Goal: Task Accomplishment & Management: Complete application form

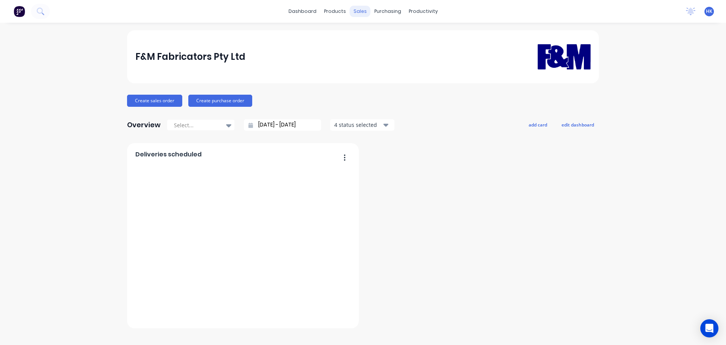
click at [358, 13] on div "sales" at bounding box center [360, 11] width 21 height 11
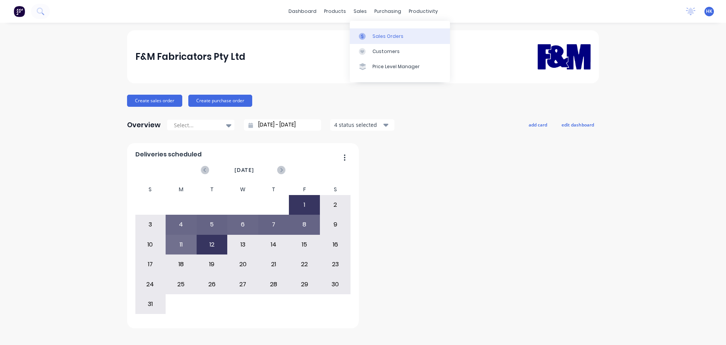
click at [378, 38] on div "Sales Orders" at bounding box center [388, 36] width 31 height 7
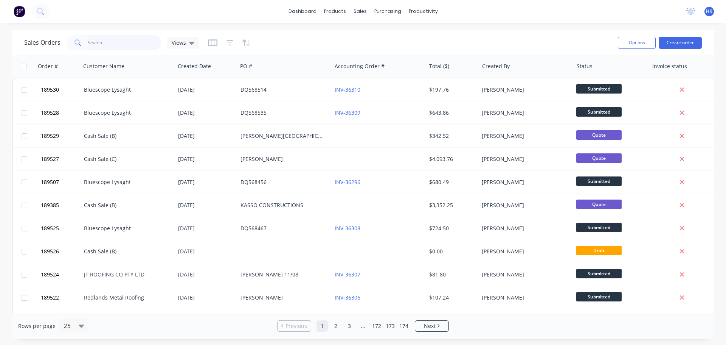
click at [124, 39] on input "text" at bounding box center [125, 42] width 74 height 15
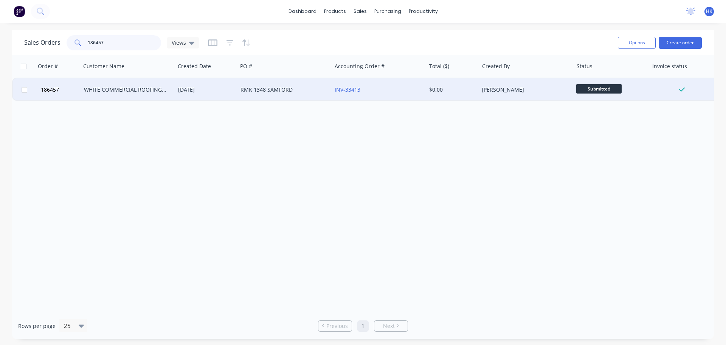
type input "186457"
click at [161, 94] on div "WHITE COMMERCIAL ROOFING PTY LTD" at bounding box center [128, 89] width 94 height 23
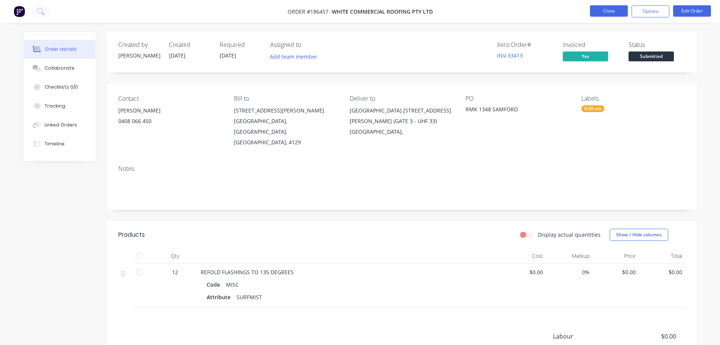
click at [613, 11] on button "Close" at bounding box center [609, 10] width 38 height 11
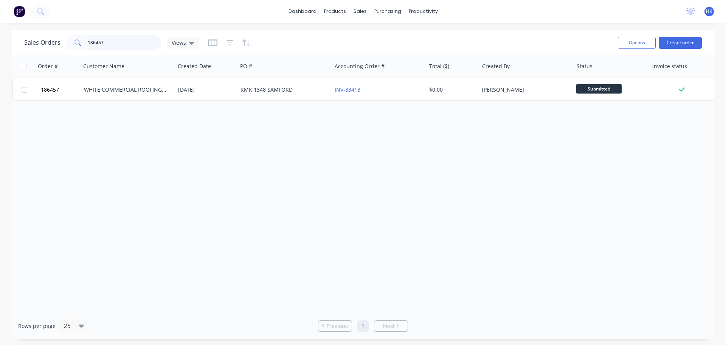
click at [92, 42] on input "186457" at bounding box center [125, 42] width 74 height 15
type input "189457"
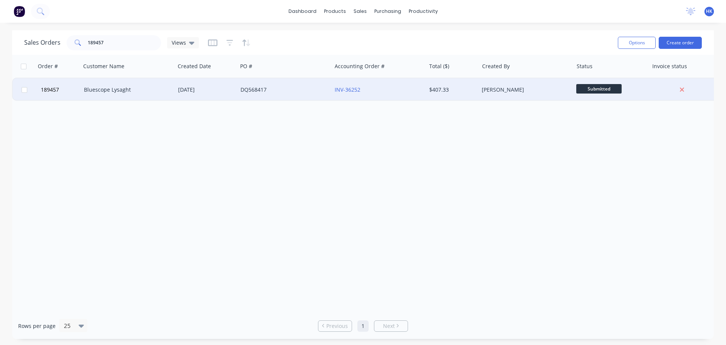
click at [138, 90] on div "Bluescope Lysaght" at bounding box center [126, 90] width 84 height 8
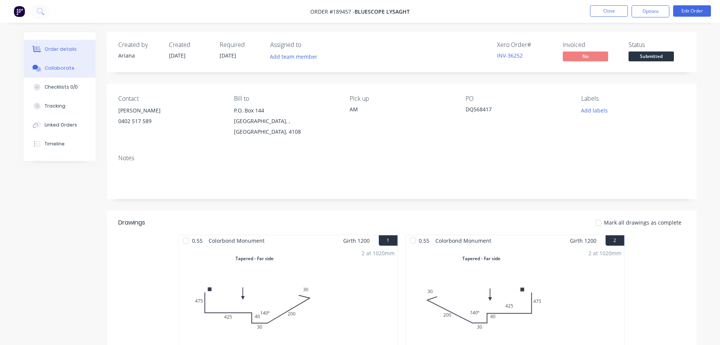
click at [63, 61] on button "Collaborate" at bounding box center [60, 68] width 72 height 19
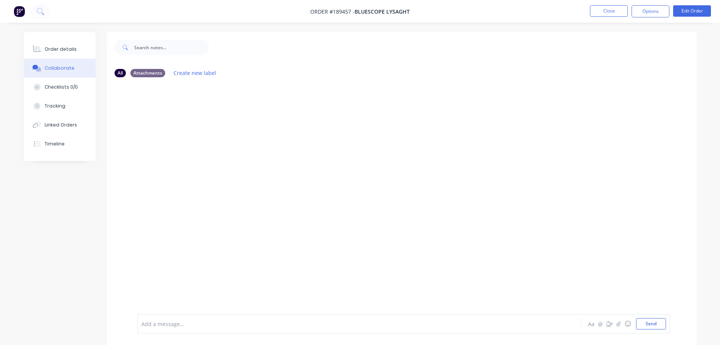
click at [207, 325] on div at bounding box center [338, 324] width 393 height 8
drag, startPoint x: 304, startPoint y: 324, endPoint x: 251, endPoint y: 326, distance: 53.0
click at [251, 326] on div "Order has been picked up by [PERSON_NAME] at 6:10am - [DATE]" at bounding box center [338, 324] width 393 height 8
copy span "- [DATE]"
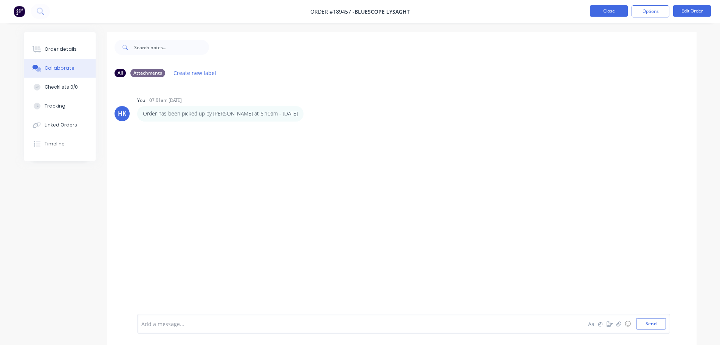
click at [613, 15] on button "Close" at bounding box center [609, 10] width 38 height 11
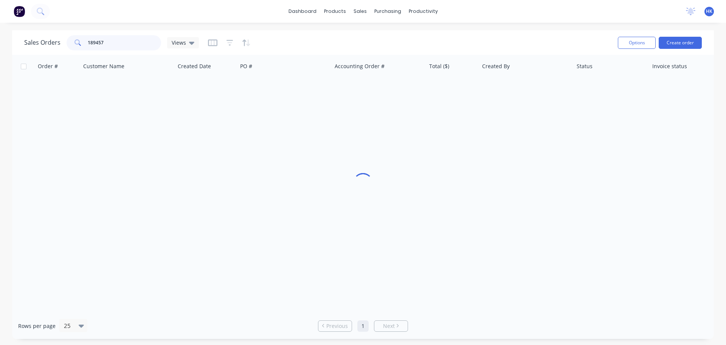
click at [132, 42] on input "189457" at bounding box center [125, 42] width 74 height 15
type input "189522"
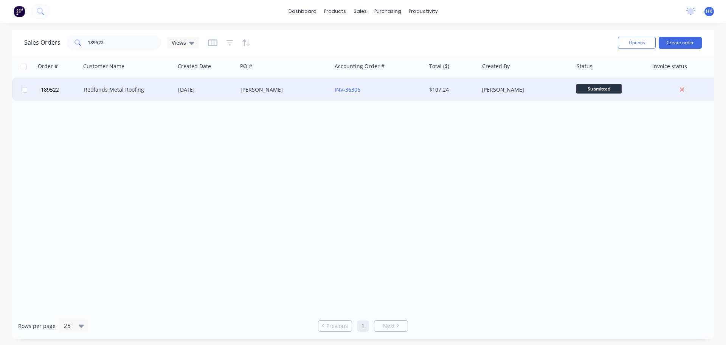
click at [148, 96] on div "Redlands Metal Roofing" at bounding box center [128, 89] width 94 height 23
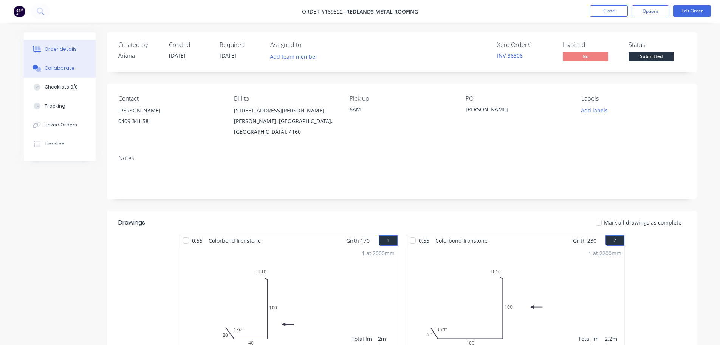
click at [43, 66] on button "Collaborate" at bounding box center [60, 68] width 72 height 19
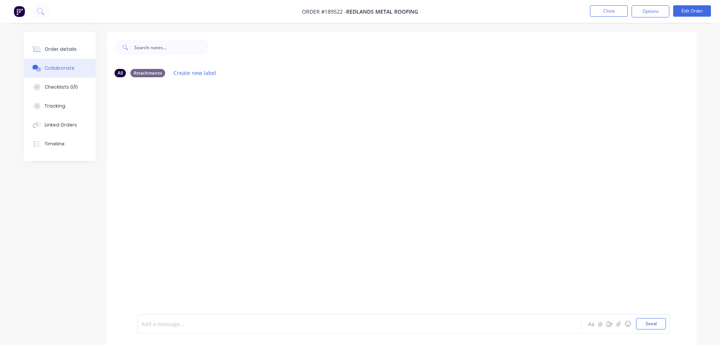
click at [169, 323] on div at bounding box center [338, 324] width 393 height 8
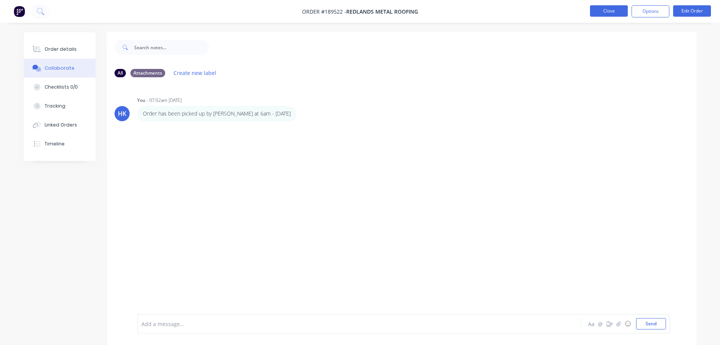
click at [604, 13] on button "Close" at bounding box center [609, 10] width 38 height 11
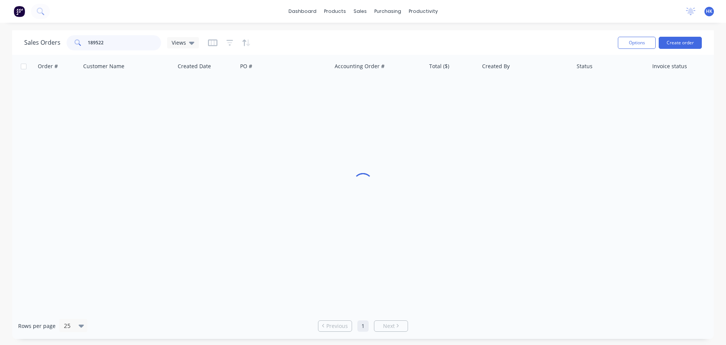
click at [116, 45] on input "189522" at bounding box center [125, 42] width 74 height 15
type input "189524"
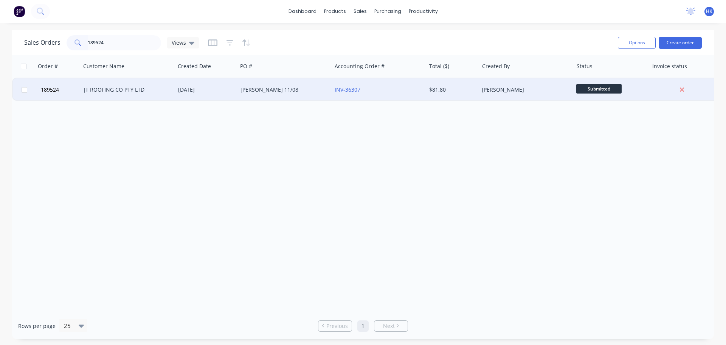
click at [138, 88] on div "JT ROOFING CO PTY LTD" at bounding box center [126, 90] width 84 height 8
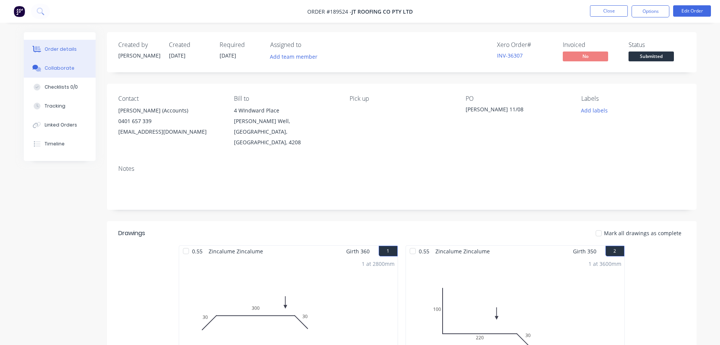
click at [68, 71] on button "Collaborate" at bounding box center [60, 68] width 72 height 19
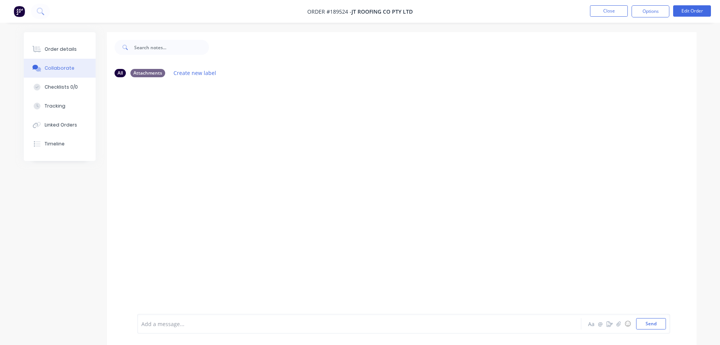
click at [185, 317] on div "Add a message... Aa @ ☺ Send" at bounding box center [403, 324] width 533 height 20
click at [184, 320] on div at bounding box center [338, 324] width 393 height 8
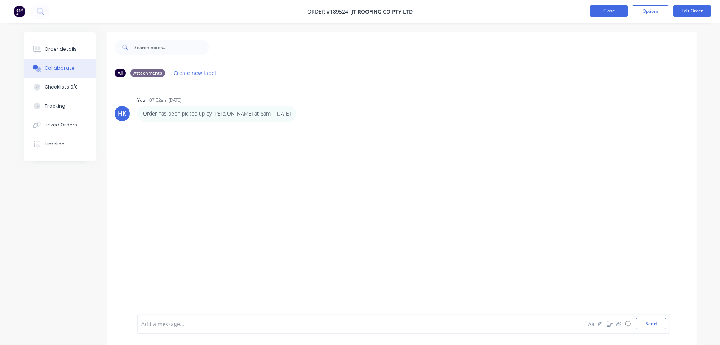
click at [617, 8] on button "Close" at bounding box center [609, 10] width 38 height 11
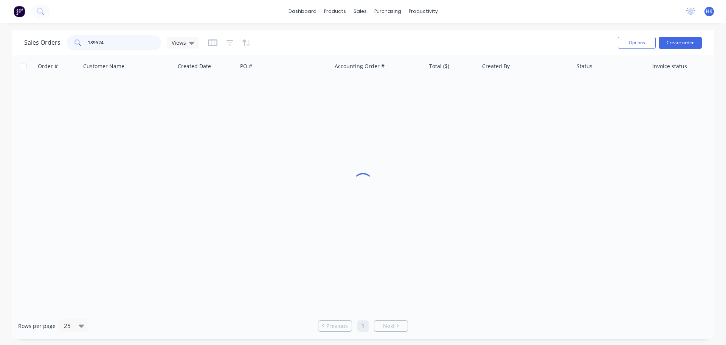
click at [124, 38] on input "189524" at bounding box center [125, 42] width 74 height 15
type input "189356"
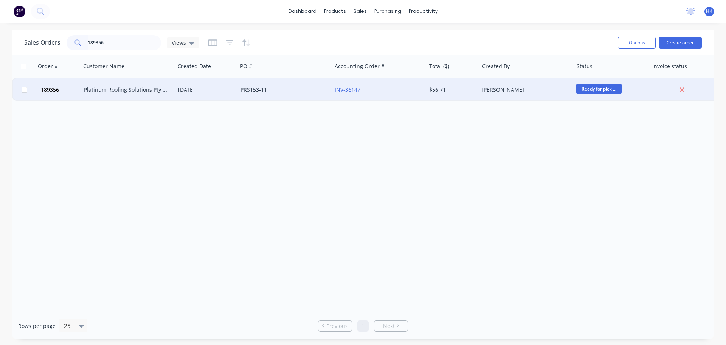
click at [148, 96] on div "Platinum Roofing Solutions Pty Ltd" at bounding box center [128, 89] width 94 height 23
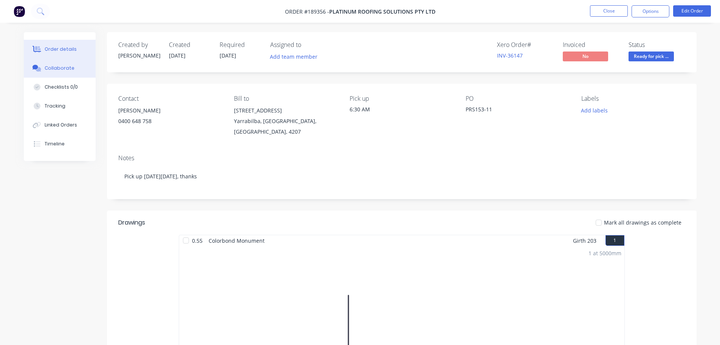
drag, startPoint x: 105, startPoint y: 74, endPoint x: 63, endPoint y: 65, distance: 42.7
click at [63, 64] on button "Collaborate" at bounding box center [60, 68] width 72 height 19
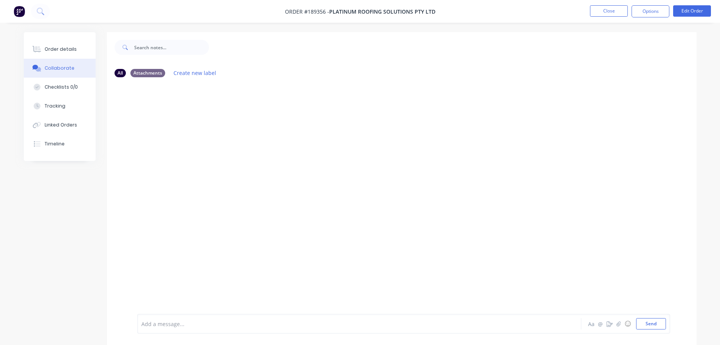
click at [172, 324] on div at bounding box center [338, 324] width 393 height 8
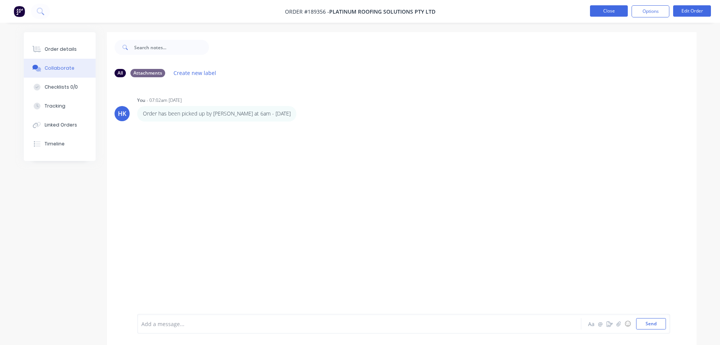
click at [606, 11] on button "Close" at bounding box center [609, 10] width 38 height 11
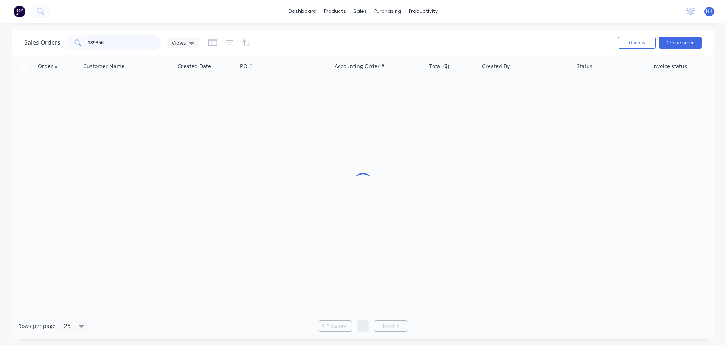
click at [141, 40] on input "189356" at bounding box center [125, 42] width 74 height 15
type input "189149"
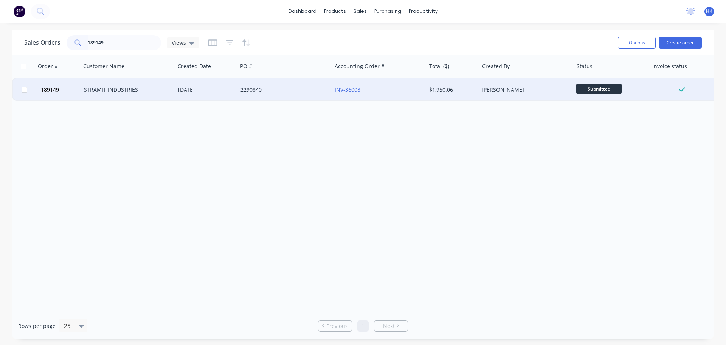
click at [131, 93] on div "STRAMIT INDUSTRIES" at bounding box center [128, 89] width 94 height 23
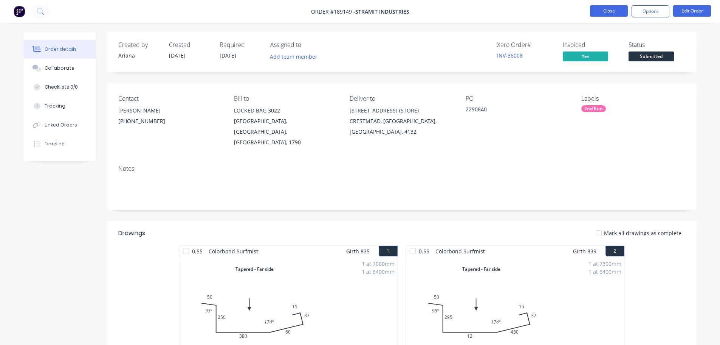
click at [601, 16] on button "Close" at bounding box center [609, 10] width 38 height 11
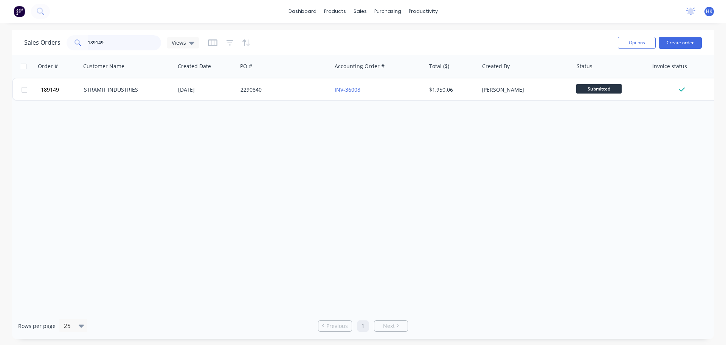
click at [117, 41] on input "189149" at bounding box center [125, 42] width 74 height 15
type input "189419"
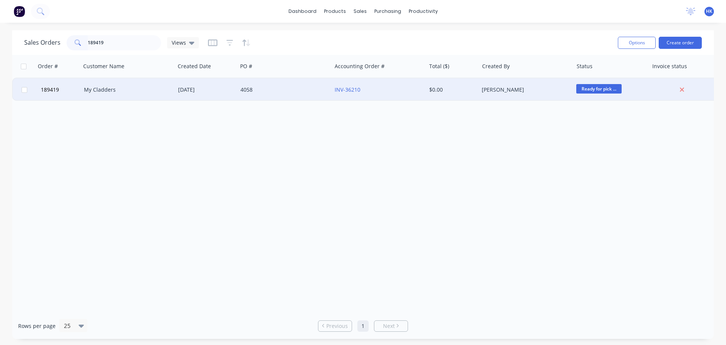
click at [237, 94] on div "[DATE]" at bounding box center [206, 89] width 62 height 23
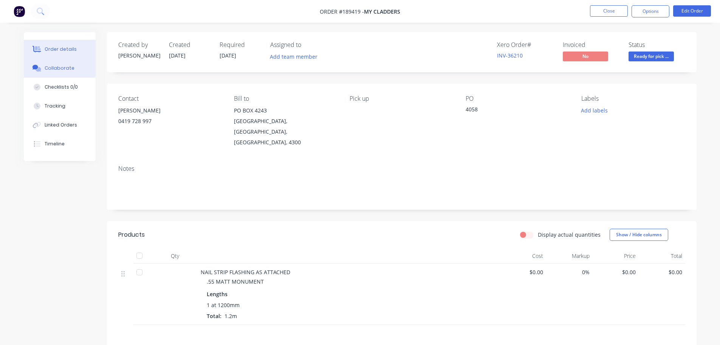
click at [63, 70] on div "Collaborate" at bounding box center [60, 68] width 30 height 7
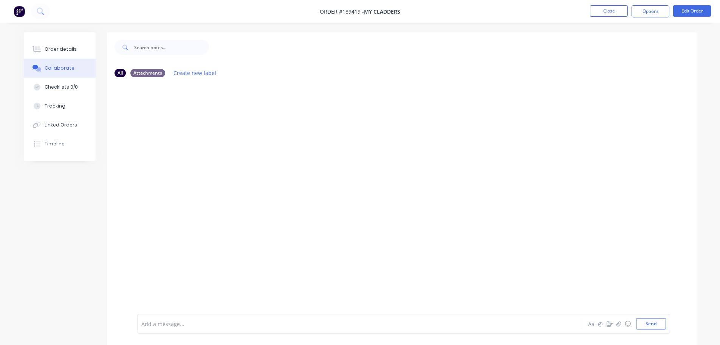
click at [163, 321] on div at bounding box center [338, 324] width 393 height 8
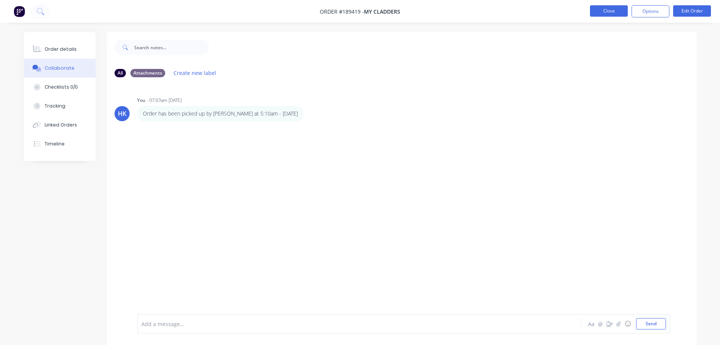
click at [613, 10] on button "Close" at bounding box center [609, 10] width 38 height 11
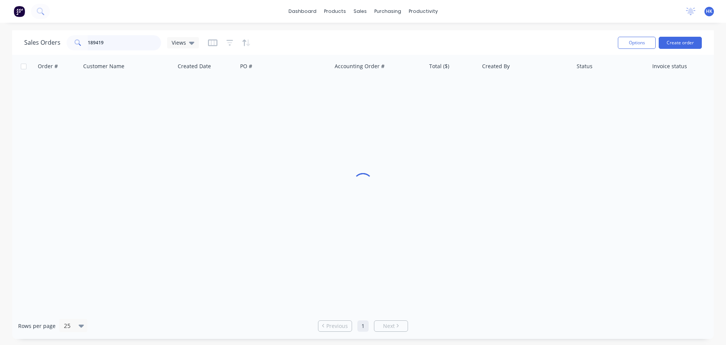
click at [121, 42] on input "189419" at bounding box center [125, 42] width 74 height 15
type input "189433"
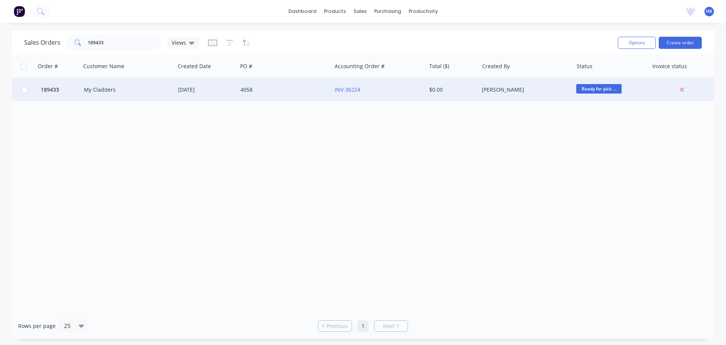
click at [93, 95] on div "My Cladders" at bounding box center [128, 89] width 94 height 23
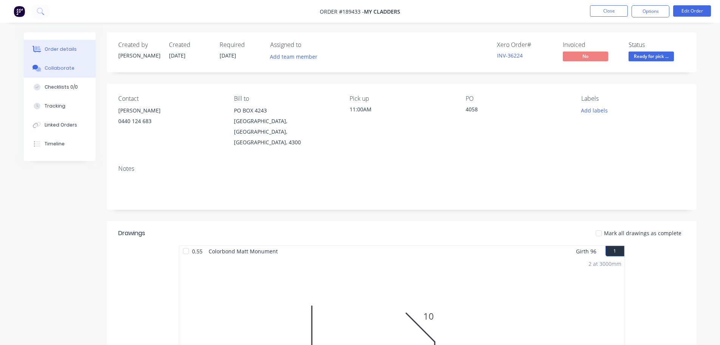
click at [68, 61] on button "Collaborate" at bounding box center [60, 68] width 72 height 19
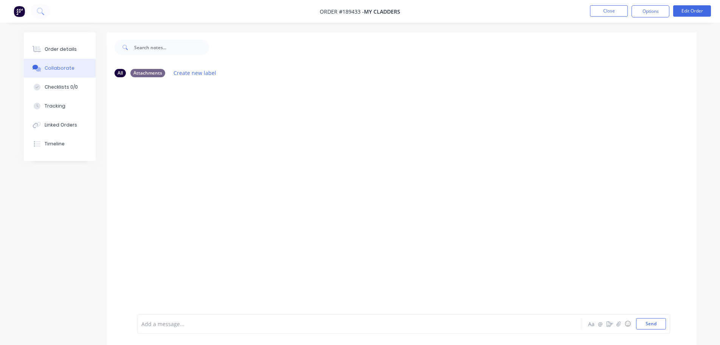
click at [152, 322] on div at bounding box center [338, 324] width 393 height 8
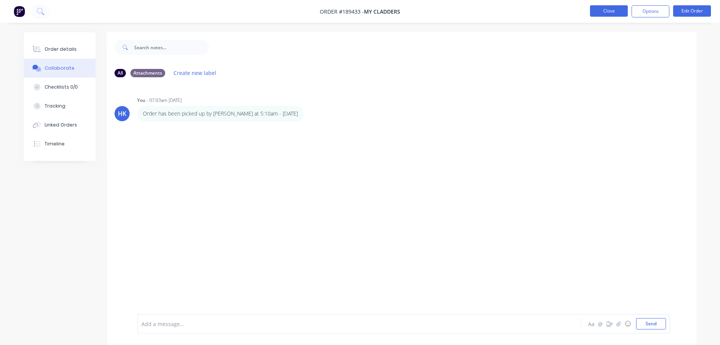
click at [596, 13] on button "Close" at bounding box center [609, 10] width 38 height 11
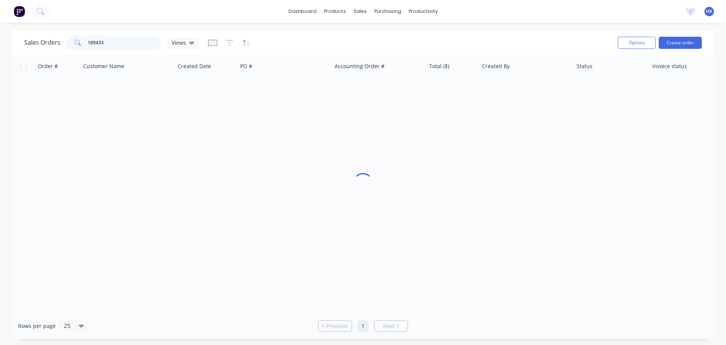
click at [109, 47] on input "189433" at bounding box center [125, 42] width 74 height 15
type input "189367"
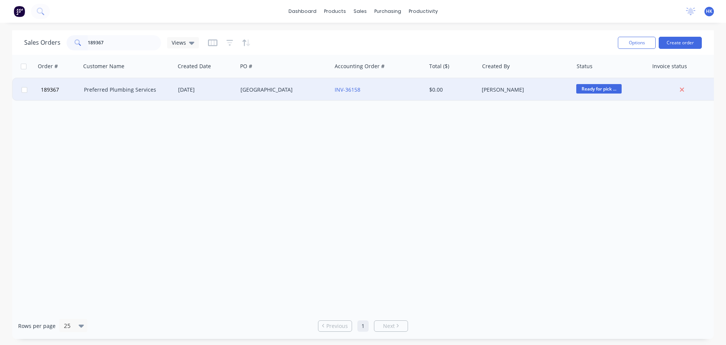
click at [303, 82] on div "[GEOGRAPHIC_DATA]" at bounding box center [284, 89] width 94 height 23
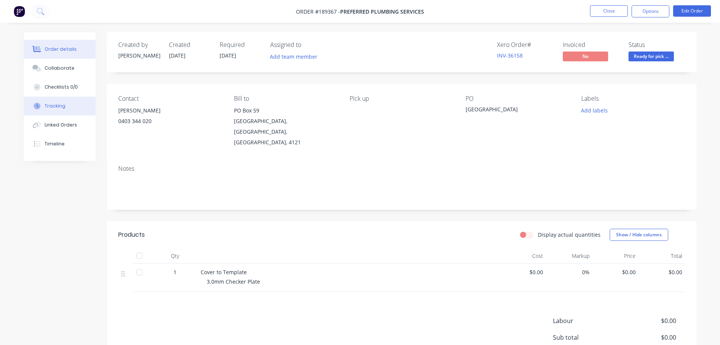
click at [65, 61] on button "Collaborate" at bounding box center [60, 68] width 72 height 19
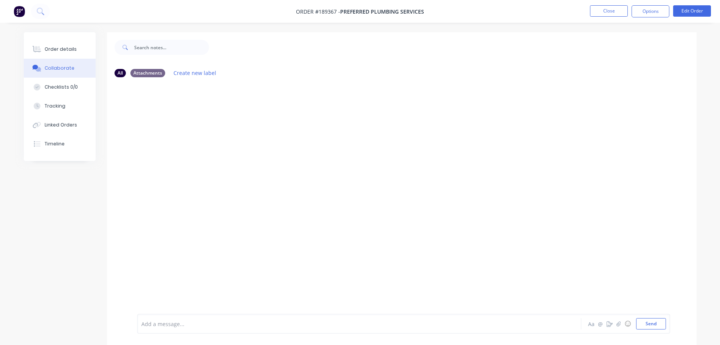
click at [165, 326] on div at bounding box center [338, 324] width 393 height 8
drag, startPoint x: 288, startPoint y: 323, endPoint x: 254, endPoint y: 334, distance: 36.0
click at [254, 334] on div "Order has been picked up by Yarni at 1:25pm - [DATE] Aa @ ☺ Send" at bounding box center [402, 323] width 590 height 42
copy span "- [DATE]"
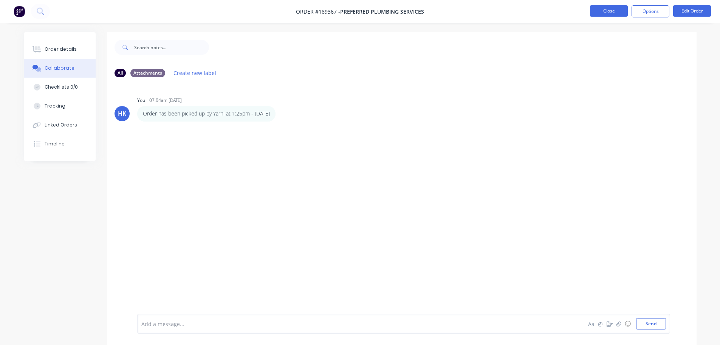
click at [601, 12] on button "Close" at bounding box center [609, 10] width 38 height 11
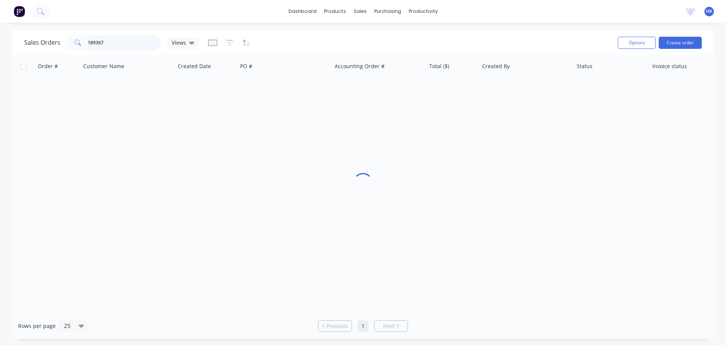
click at [140, 45] on input "189367" at bounding box center [125, 42] width 74 height 15
type input "189395"
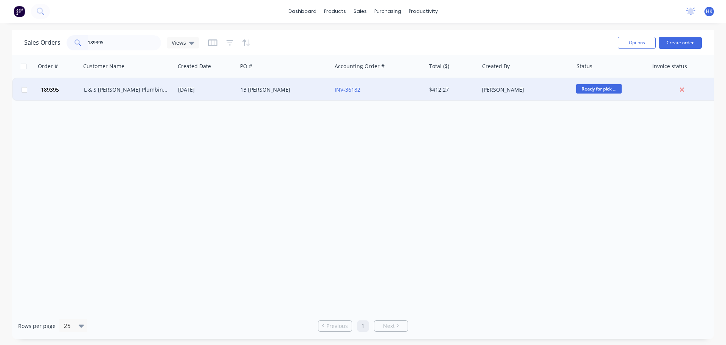
click at [246, 97] on div "13 [PERSON_NAME]" at bounding box center [284, 89] width 94 height 23
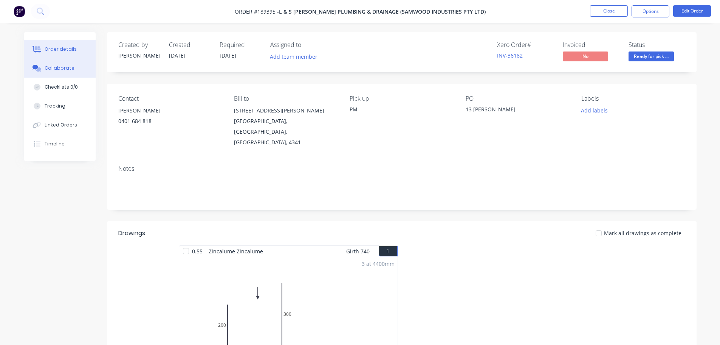
drag, startPoint x: 49, startPoint y: 72, endPoint x: 56, endPoint y: 77, distance: 8.1
click at [49, 72] on button "Collaborate" at bounding box center [60, 68] width 72 height 19
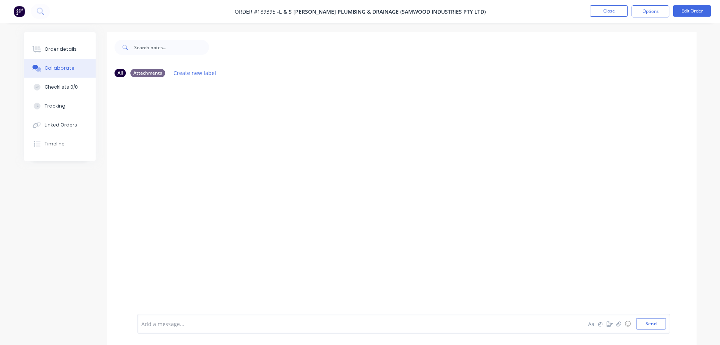
drag, startPoint x: 238, startPoint y: 314, endPoint x: 237, endPoint y: 318, distance: 4.8
click at [238, 314] on div "Add a message... Aa @ ☺ Send" at bounding box center [403, 324] width 533 height 20
click at [236, 318] on div "Add a message..." at bounding box center [338, 323] width 394 height 11
click at [608, 19] on nav "Order #189395 - L & S [PERSON_NAME] Plumbing & Drainage (Samwood Industries Pty…" at bounding box center [360, 11] width 720 height 23
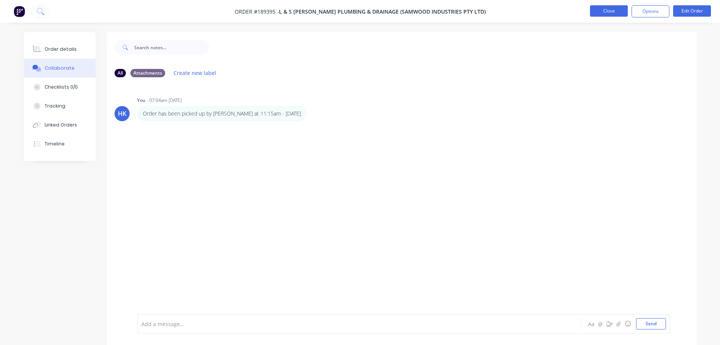
click at [607, 14] on button "Close" at bounding box center [609, 10] width 38 height 11
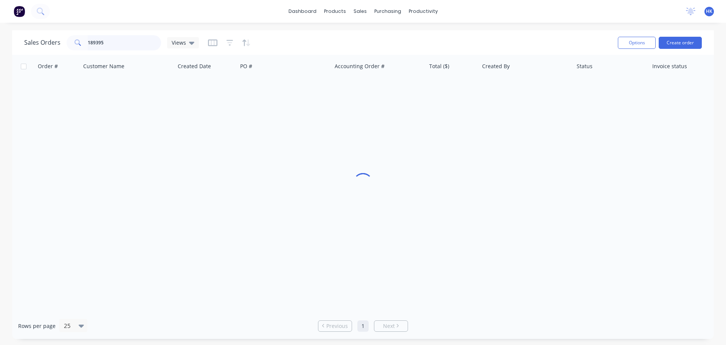
click at [110, 45] on input "189395" at bounding box center [125, 42] width 74 height 15
type input "187880"
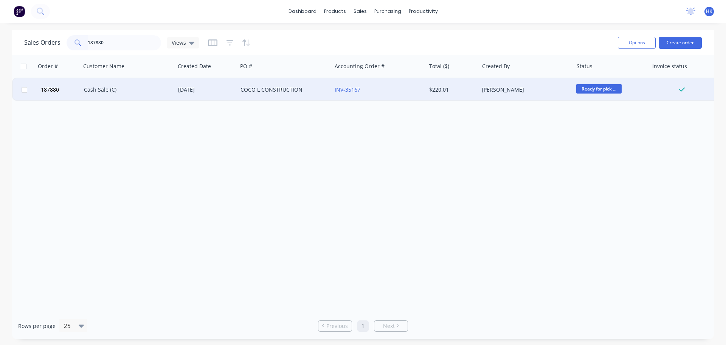
click at [135, 96] on div "Cash Sale (C)" at bounding box center [128, 89] width 94 height 23
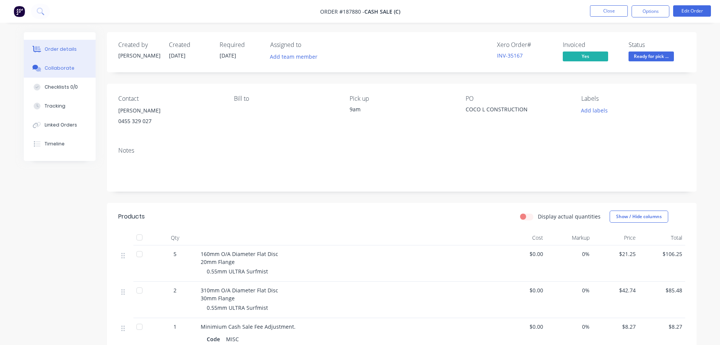
click at [78, 69] on button "Collaborate" at bounding box center [60, 68] width 72 height 19
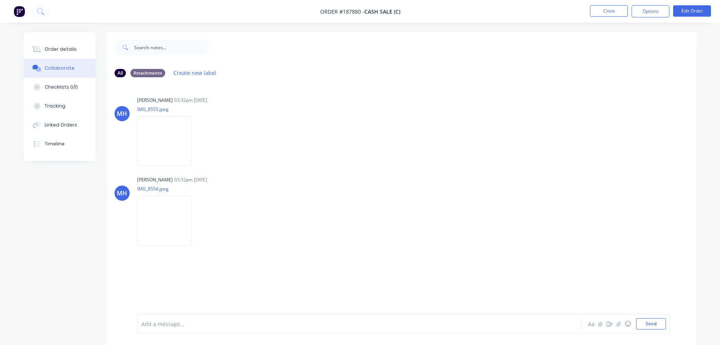
click at [209, 321] on div at bounding box center [338, 324] width 393 height 8
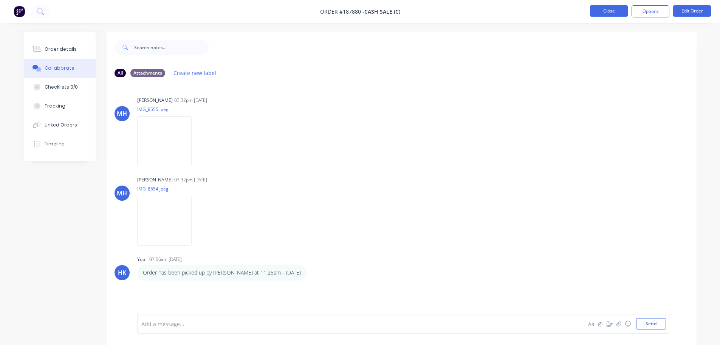
click at [605, 14] on button "Close" at bounding box center [609, 10] width 38 height 11
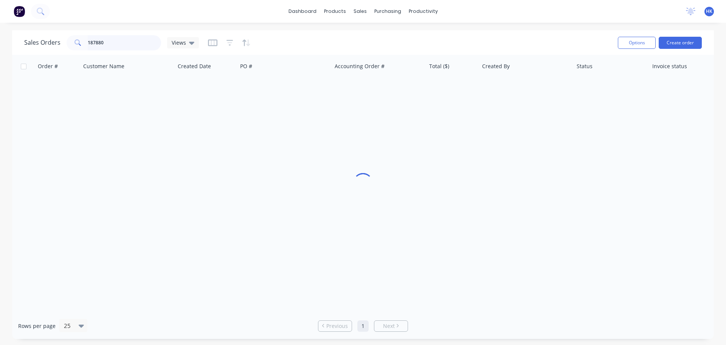
click at [139, 45] on input "187880" at bounding box center [125, 42] width 74 height 15
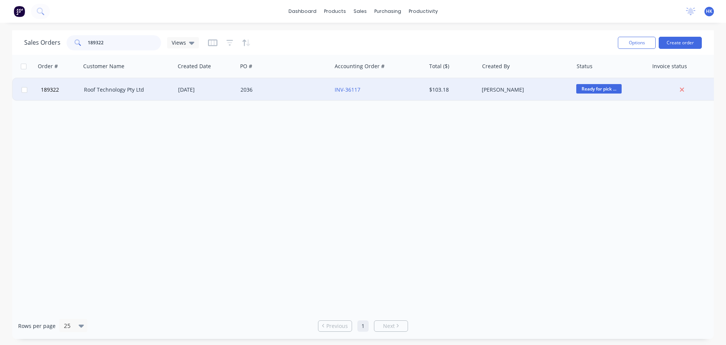
type input "189322"
click at [255, 94] on div "2036" at bounding box center [284, 89] width 94 height 23
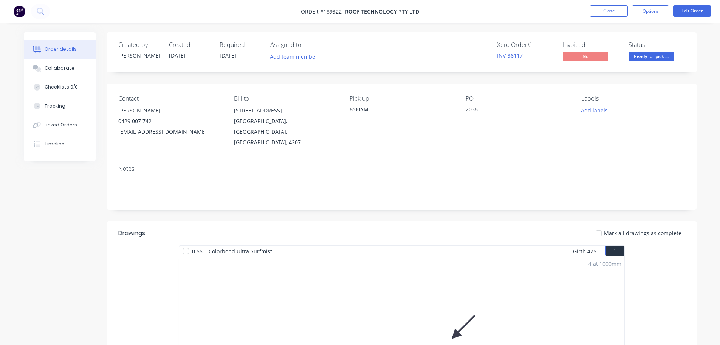
drag, startPoint x: 80, startPoint y: 72, endPoint x: 121, endPoint y: 158, distance: 95.6
click at [80, 72] on button "Collaborate" at bounding box center [60, 68] width 72 height 19
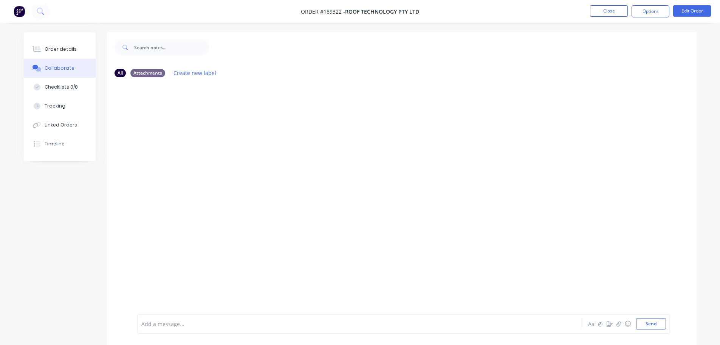
click at [162, 328] on div "Add a message..." at bounding box center [338, 323] width 394 height 11
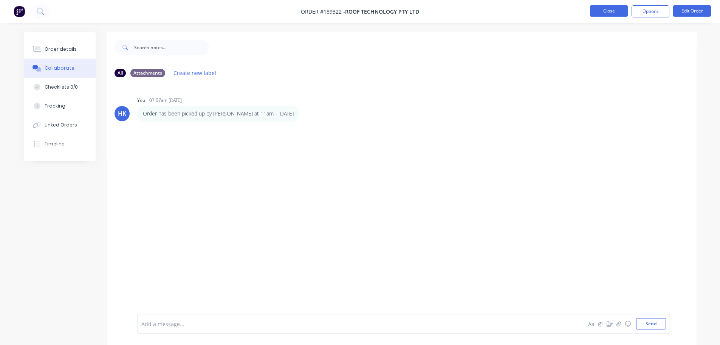
click at [606, 12] on button "Close" at bounding box center [609, 10] width 38 height 11
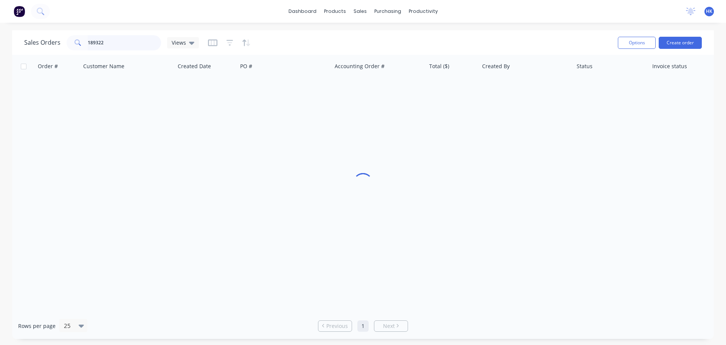
click at [136, 40] on input "189322" at bounding box center [125, 42] width 74 height 15
click at [135, 40] on input "189322" at bounding box center [125, 42] width 74 height 15
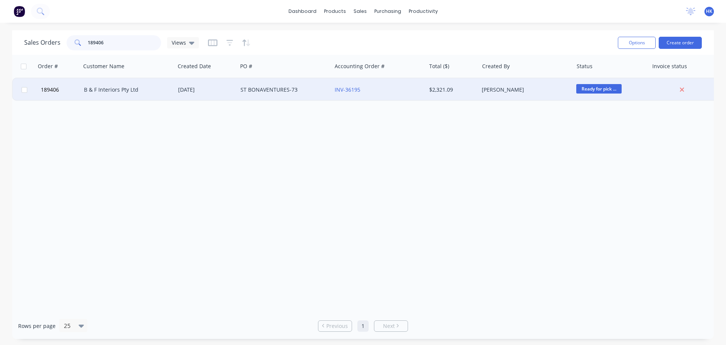
type input "189406"
click at [214, 95] on div "[DATE]" at bounding box center [206, 89] width 62 height 23
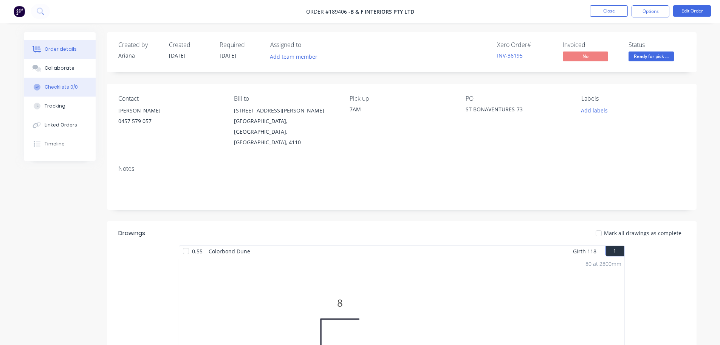
click at [56, 82] on button "Checklists 0/0" at bounding box center [60, 87] width 72 height 19
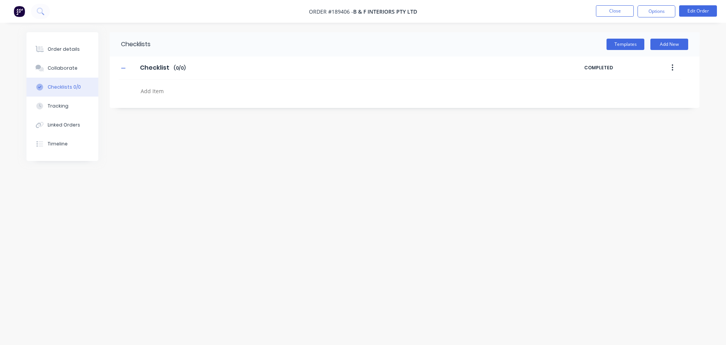
click at [50, 72] on button "Collaborate" at bounding box center [62, 68] width 72 height 19
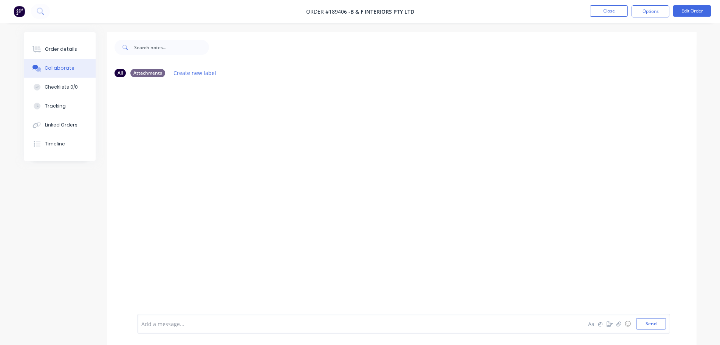
click at [155, 324] on div at bounding box center [338, 324] width 393 height 8
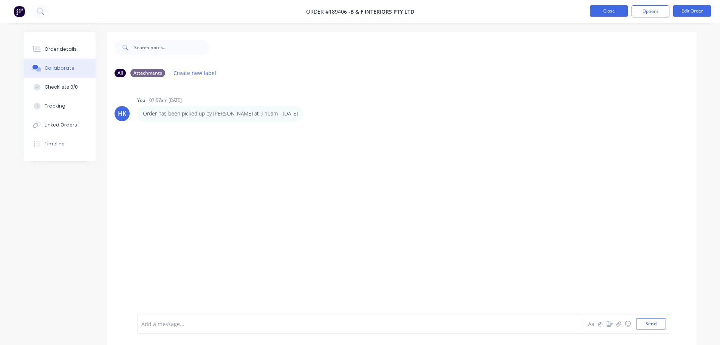
click at [615, 8] on button "Close" at bounding box center [609, 10] width 38 height 11
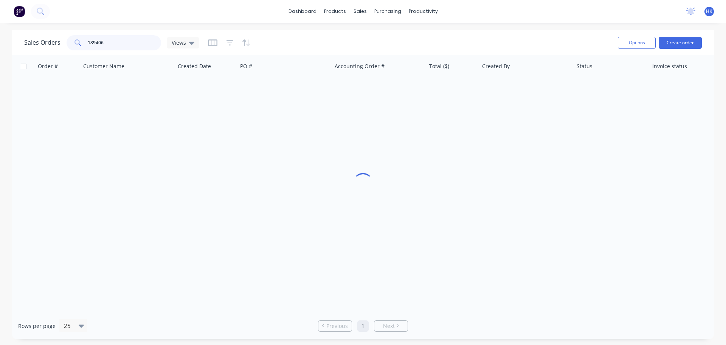
drag, startPoint x: 130, startPoint y: 47, endPoint x: 125, endPoint y: 46, distance: 4.9
click at [127, 47] on input "189406" at bounding box center [125, 42] width 74 height 15
click at [125, 46] on input "189406" at bounding box center [125, 42] width 74 height 15
type input "1"
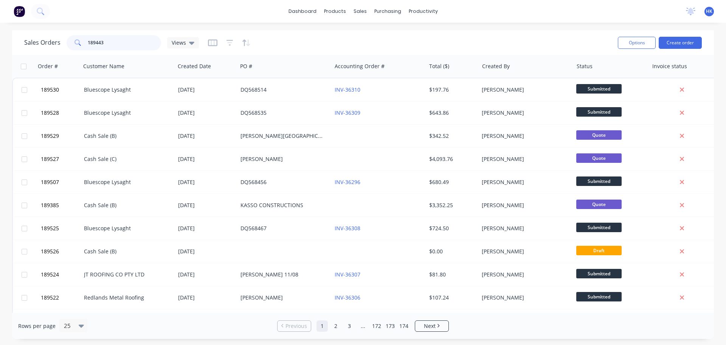
type input "189443"
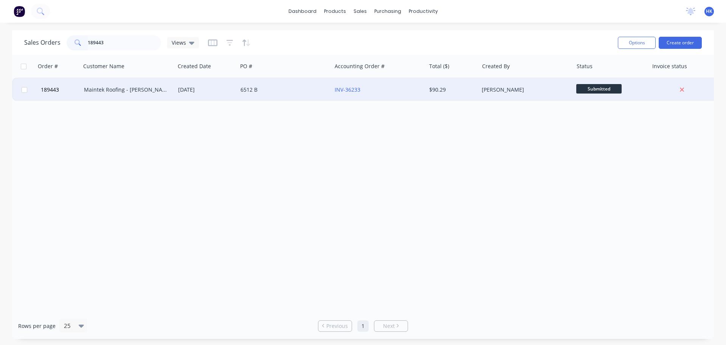
click at [152, 86] on div "Maintek Roofing - [PERSON_NAME]" at bounding box center [126, 90] width 84 height 8
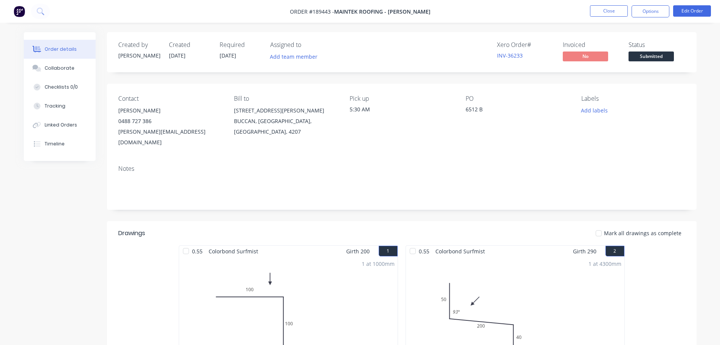
click at [637, 62] on button "Submitted" at bounding box center [651, 56] width 45 height 11
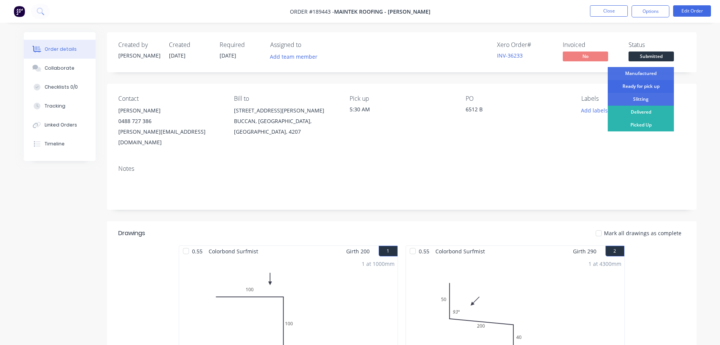
click at [642, 82] on div "Ready for pick up" at bounding box center [641, 86] width 66 height 13
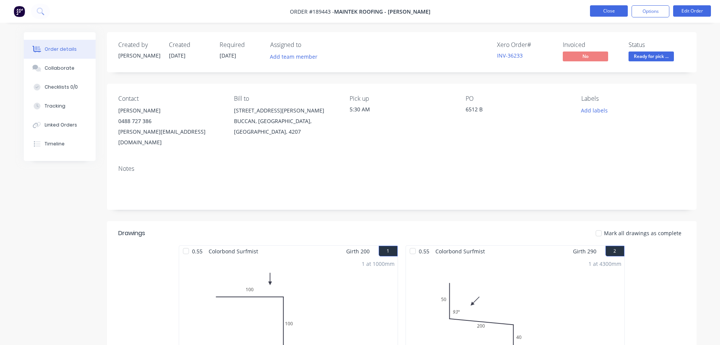
click at [606, 16] on button "Close" at bounding box center [609, 10] width 38 height 11
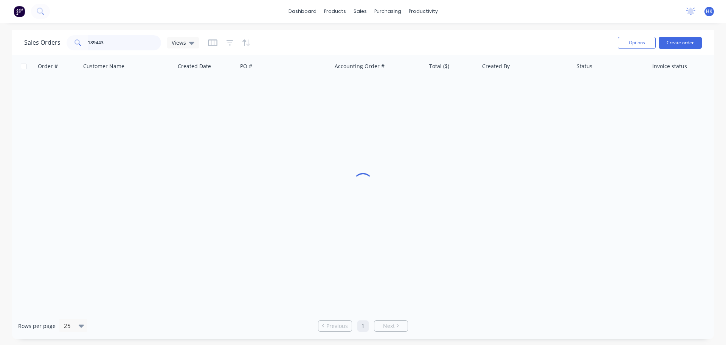
click at [117, 42] on input "189443" at bounding box center [125, 42] width 74 height 15
type input "189515"
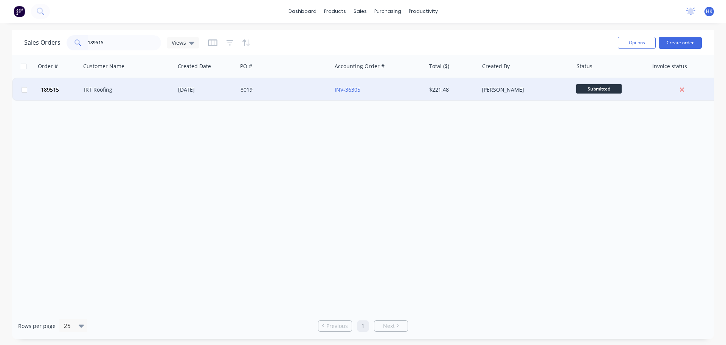
click at [132, 83] on div "IRT Roofing" at bounding box center [128, 89] width 94 height 23
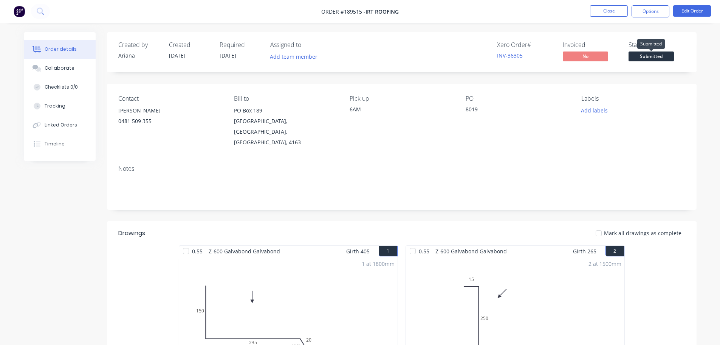
click at [663, 56] on span "Submitted" at bounding box center [651, 55] width 45 height 9
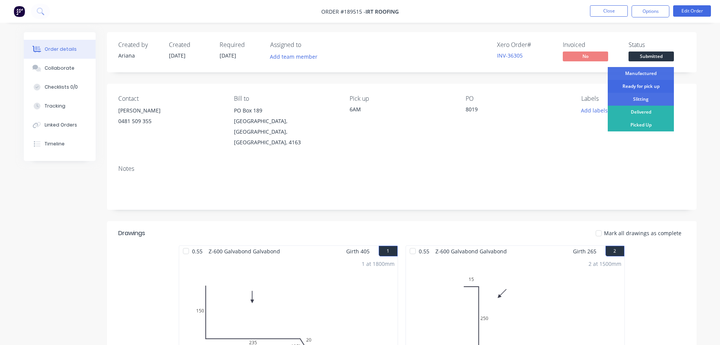
click at [644, 87] on div "Ready for pick up" at bounding box center [641, 86] width 66 height 13
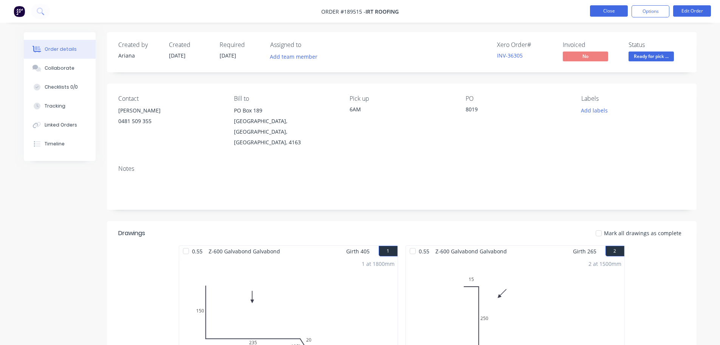
click at [613, 15] on button "Close" at bounding box center [609, 10] width 38 height 11
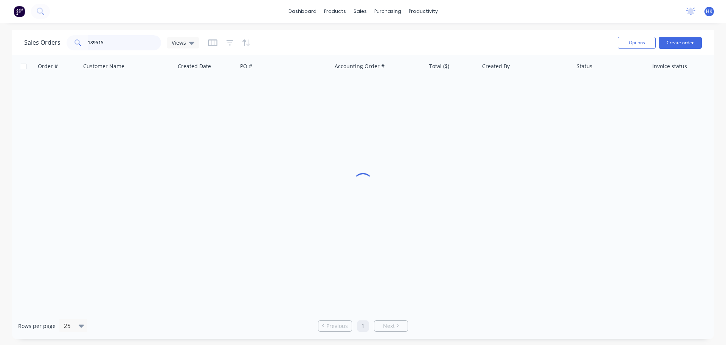
click at [138, 42] on input "189515" at bounding box center [125, 42] width 74 height 15
type input "189421"
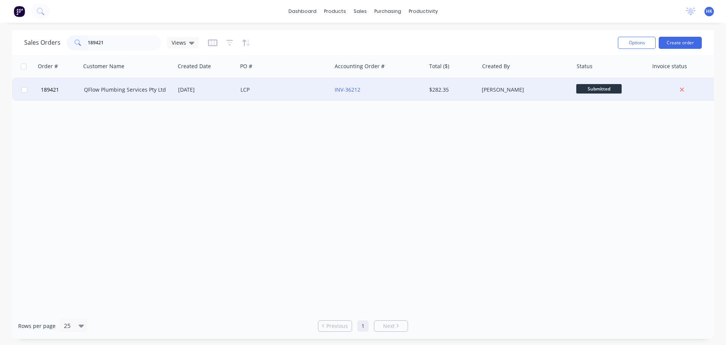
click at [160, 98] on div "QFlow Plumbing Services Pty Ltd" at bounding box center [128, 89] width 94 height 23
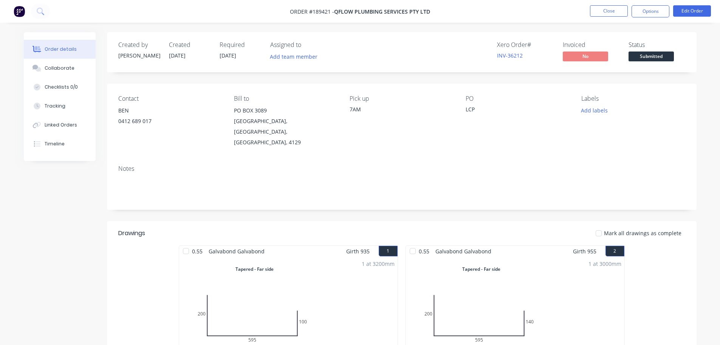
click at [645, 60] on span "Submitted" at bounding box center [651, 55] width 45 height 9
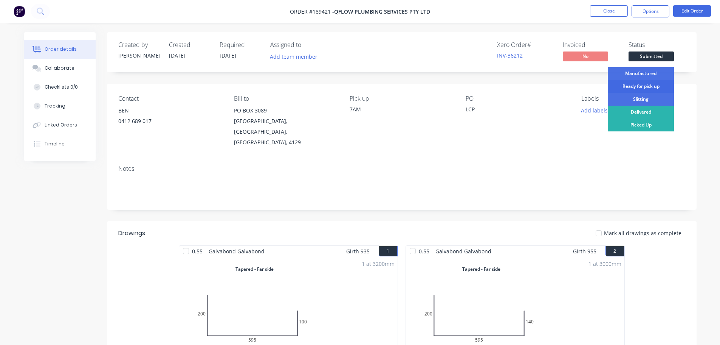
click at [627, 90] on div "Ready for pick up" at bounding box center [641, 86] width 66 height 13
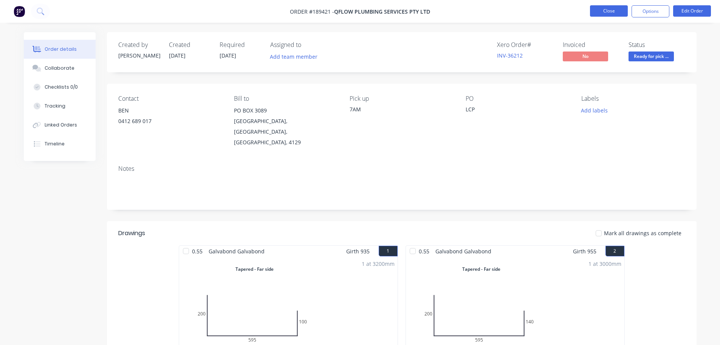
click at [610, 6] on button "Close" at bounding box center [609, 10] width 38 height 11
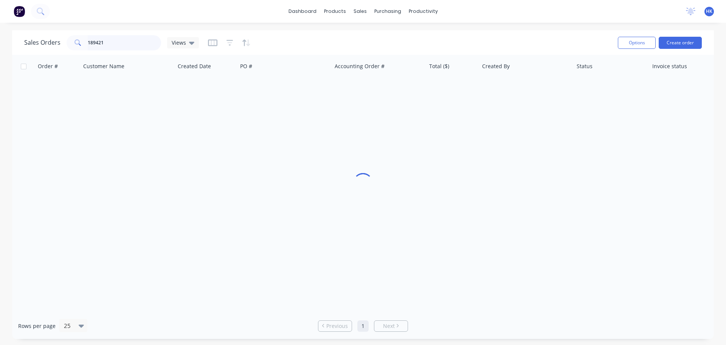
click at [124, 46] on input "189421" at bounding box center [125, 42] width 74 height 15
type input "189413"
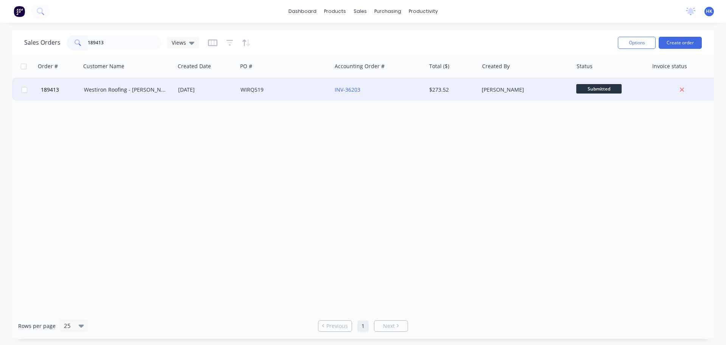
click at [262, 95] on div "WIRQ519" at bounding box center [284, 89] width 94 height 23
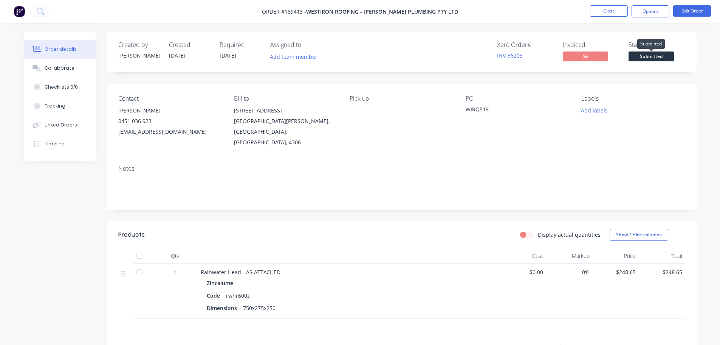
click at [644, 54] on span "Submitted" at bounding box center [651, 55] width 45 height 9
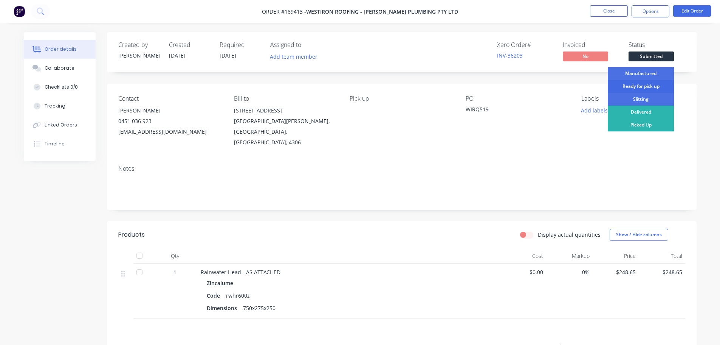
click at [654, 84] on div "Ready for pick up" at bounding box center [641, 86] width 66 height 13
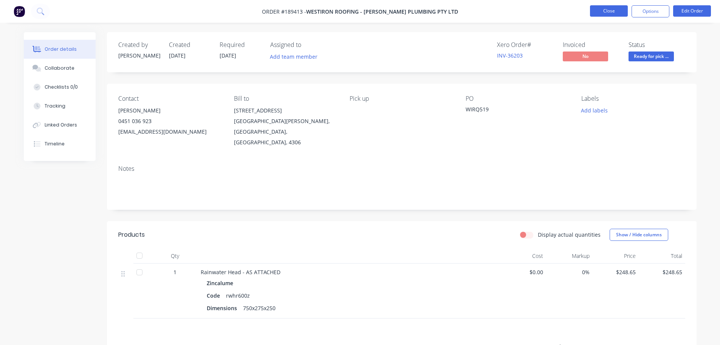
click at [616, 16] on button "Close" at bounding box center [609, 10] width 38 height 11
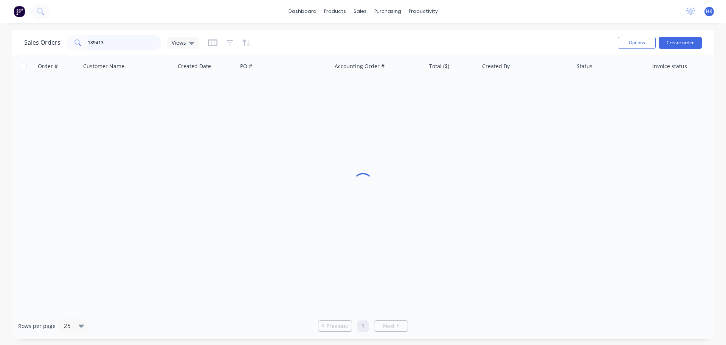
click at [109, 44] on input "189413" at bounding box center [125, 42] width 74 height 15
type input "189343"
click at [214, 102] on div "Order # Customer Name Created Date PO # Accounting Order # Total ($) Created By…" at bounding box center [363, 184] width 702 height 258
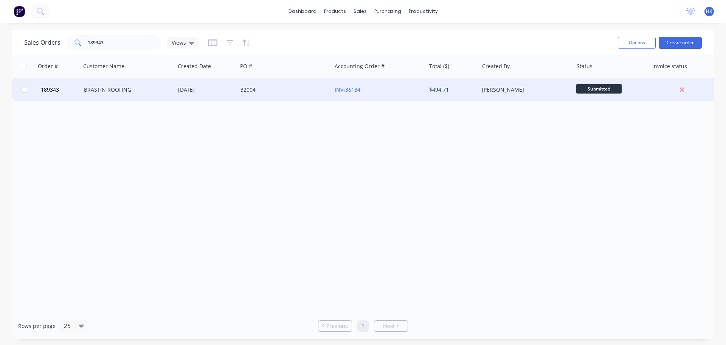
click at [223, 94] on div "[DATE]" at bounding box center [206, 89] width 62 height 23
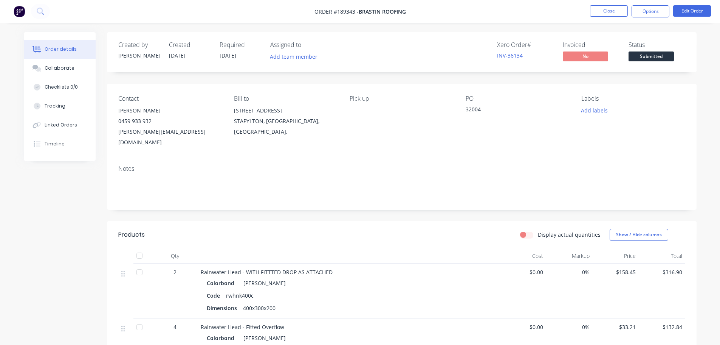
click at [660, 61] on button "Submitted" at bounding box center [651, 56] width 45 height 11
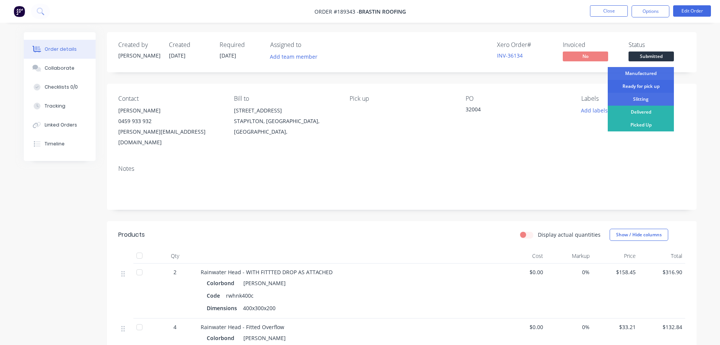
click at [646, 90] on div "Ready for pick up" at bounding box center [641, 86] width 66 height 13
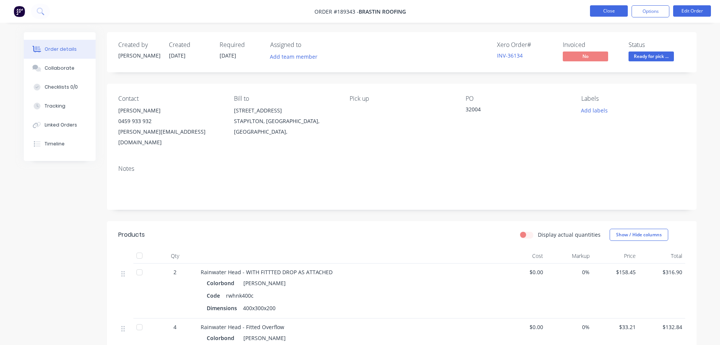
click at [607, 9] on button "Close" at bounding box center [609, 10] width 38 height 11
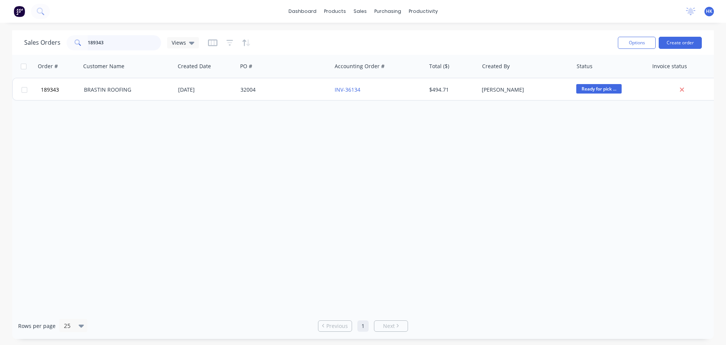
click at [109, 43] on input "189343" at bounding box center [125, 42] width 74 height 15
type input "189306"
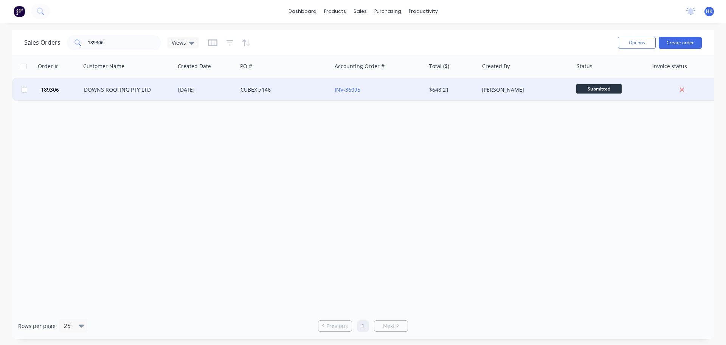
click at [292, 88] on div "CUBEX 7146" at bounding box center [283, 90] width 84 height 8
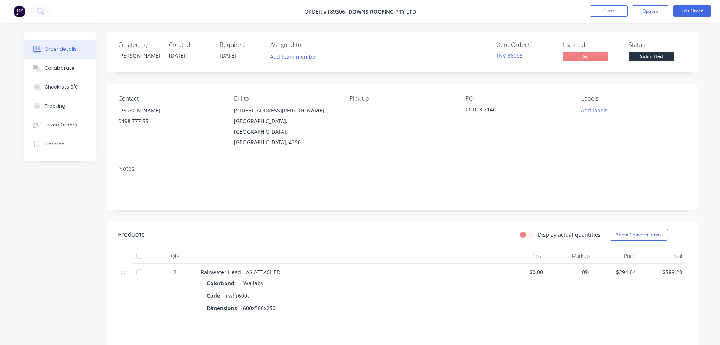
click at [649, 59] on span "Submitted" at bounding box center [651, 55] width 45 height 9
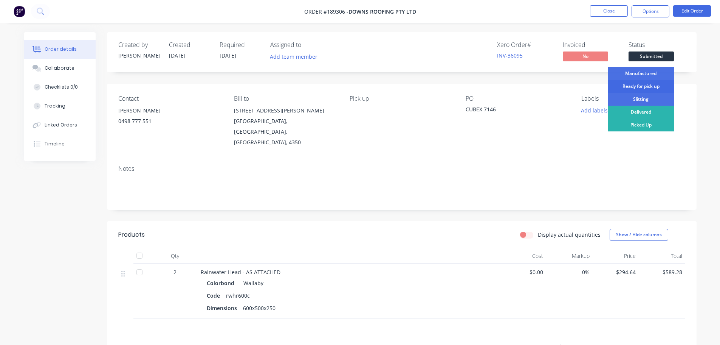
click at [646, 87] on div "Ready for pick up" at bounding box center [641, 86] width 66 height 13
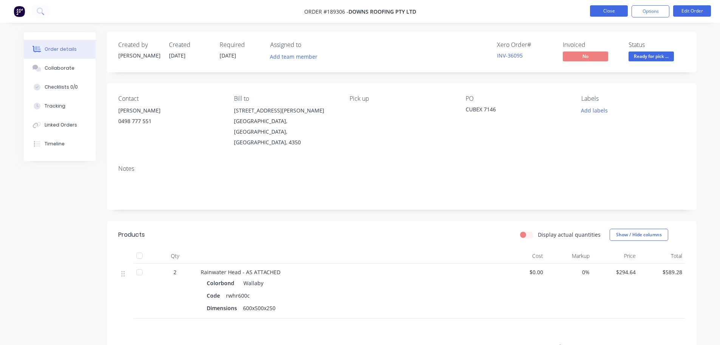
click at [616, 8] on button "Close" at bounding box center [609, 10] width 38 height 11
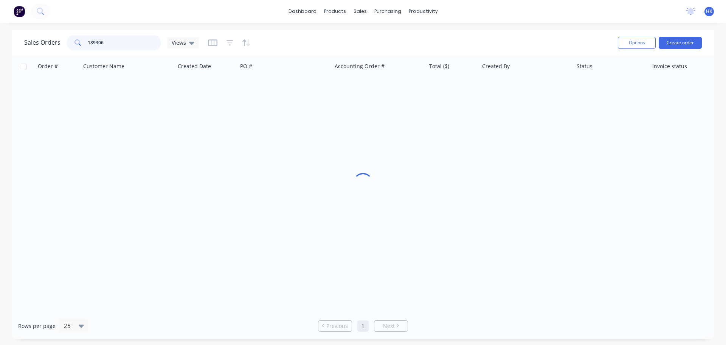
click at [129, 45] on input "189306" at bounding box center [125, 42] width 74 height 15
type input "0"
type input "189453"
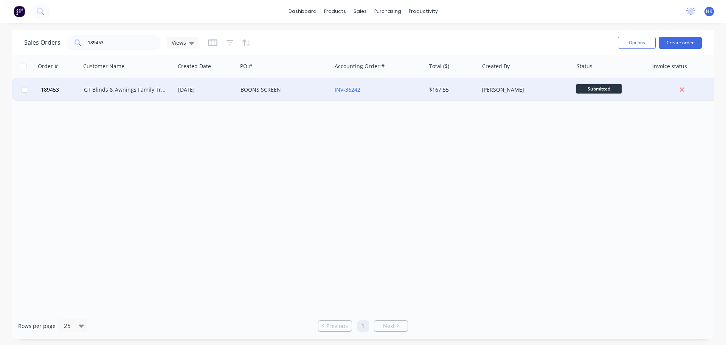
click at [225, 89] on div "[DATE]" at bounding box center [206, 90] width 56 height 8
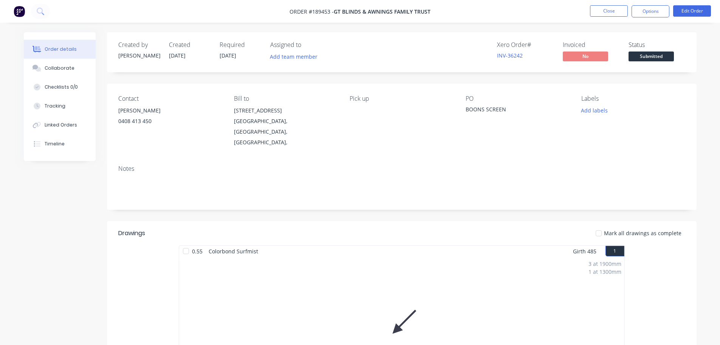
click at [643, 61] on button "Submitted" at bounding box center [651, 56] width 45 height 11
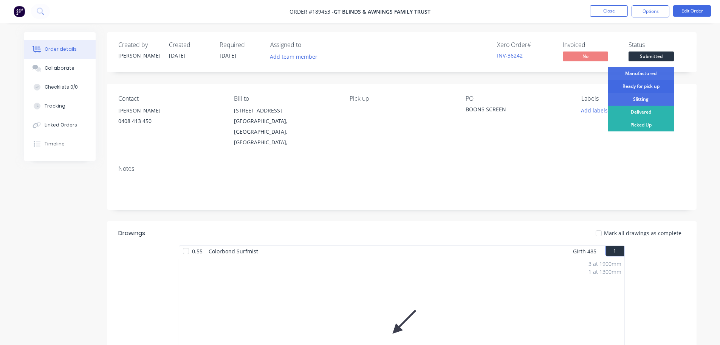
click at [642, 87] on div "Ready for pick up" at bounding box center [641, 86] width 66 height 13
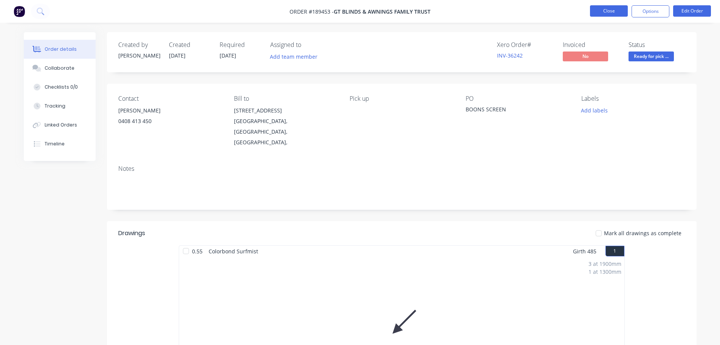
click at [593, 10] on button "Close" at bounding box center [609, 10] width 38 height 11
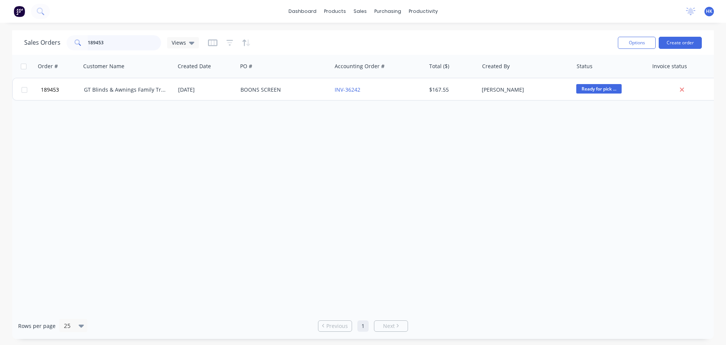
click at [122, 42] on input "189453" at bounding box center [125, 42] width 74 height 15
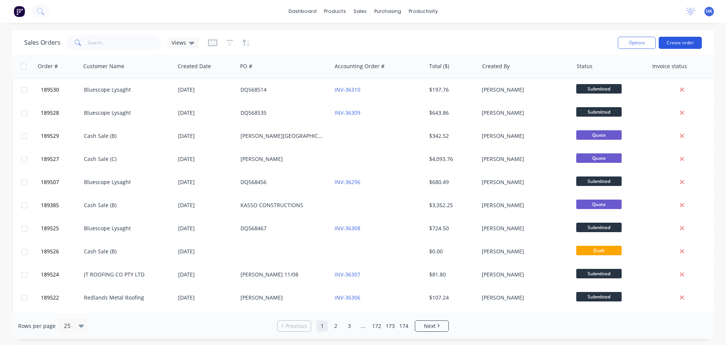
click at [687, 43] on button "Create order" at bounding box center [680, 43] width 43 height 12
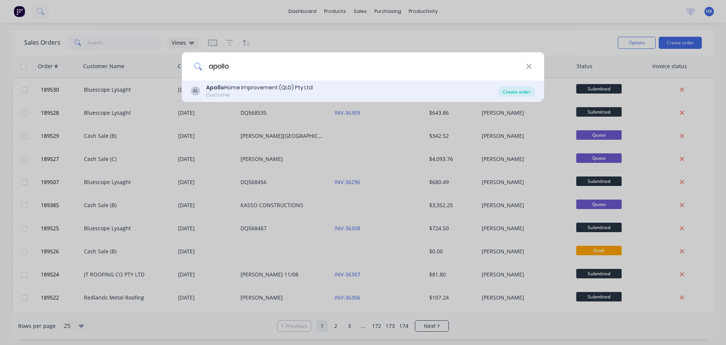
type input "apollo"
click at [515, 93] on div "Create order" at bounding box center [516, 91] width 37 height 11
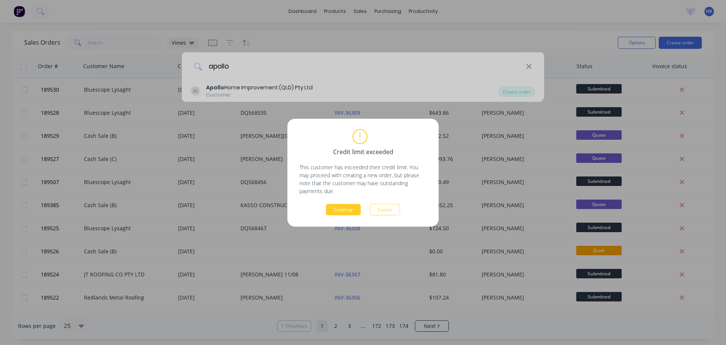
click at [351, 212] on button "Continue" at bounding box center [343, 208] width 35 height 11
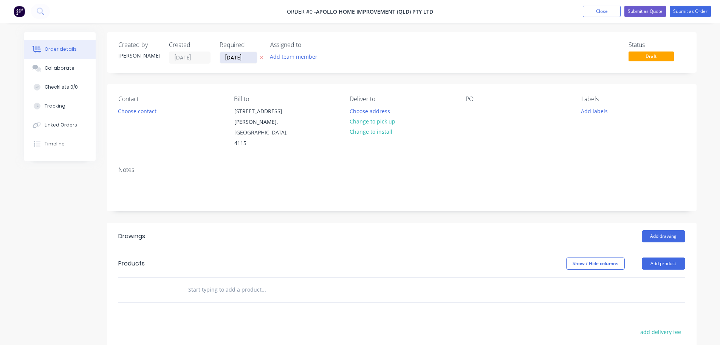
click at [227, 60] on input "[DATE]" at bounding box center [238, 57] width 37 height 11
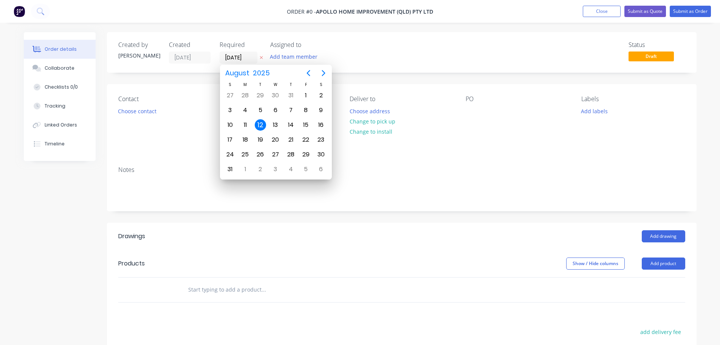
click at [260, 123] on div "12" at bounding box center [260, 124] width 11 height 11
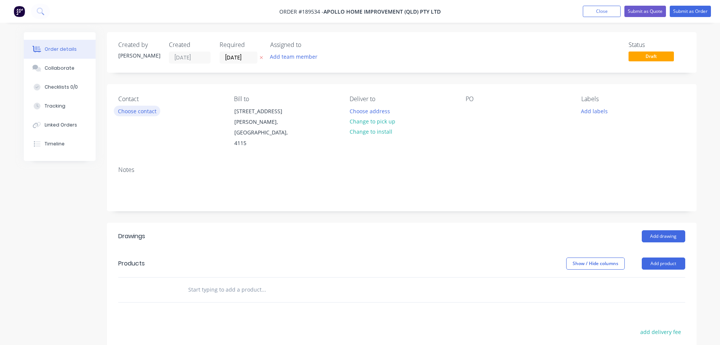
click at [152, 113] on button "Choose contact" at bounding box center [137, 111] width 47 height 10
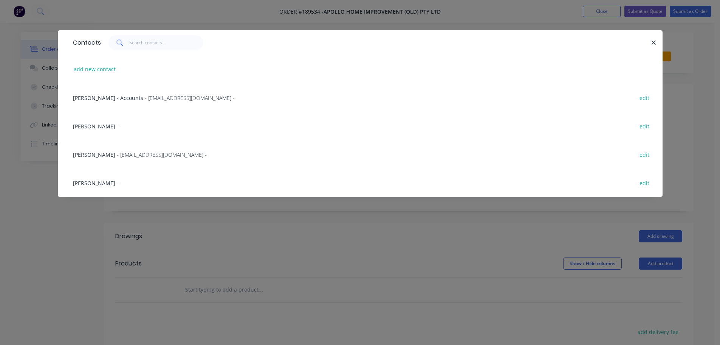
drag, startPoint x: 130, startPoint y: 157, endPoint x: 179, endPoint y: 152, distance: 49.3
click at [129, 157] on span "- [EMAIL_ADDRESS][DOMAIN_NAME] -" at bounding box center [162, 154] width 90 height 7
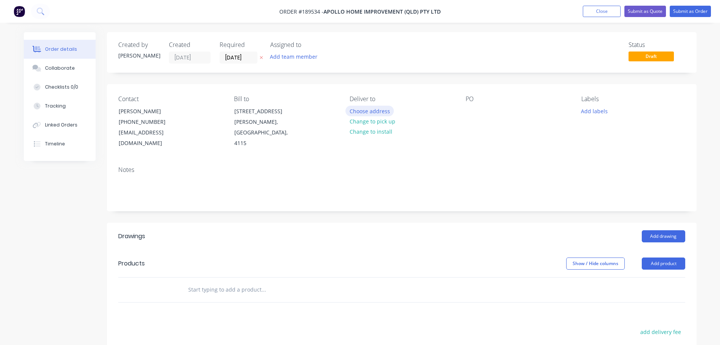
click at [361, 109] on button "Choose address" at bounding box center [370, 111] width 48 height 10
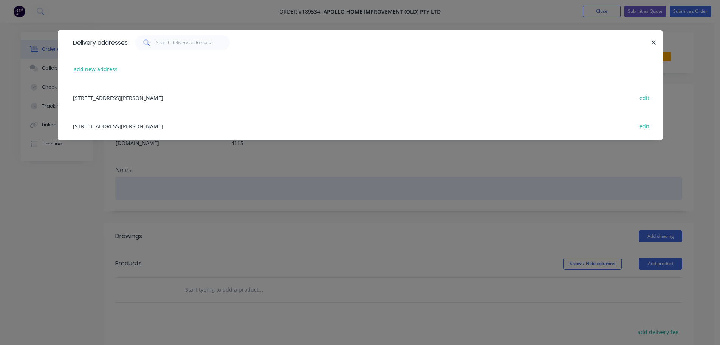
click at [224, 169] on div "Delivery addresses add new address [STREET_ADDRESS][PERSON_NAME] edit [STREET_A…" at bounding box center [360, 172] width 720 height 345
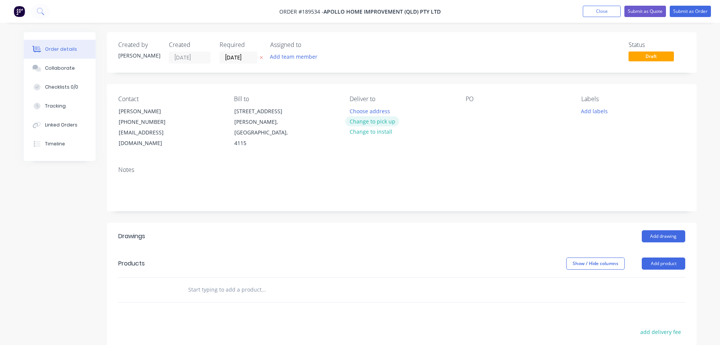
click at [370, 120] on button "Change to pick up" at bounding box center [373, 121] width 54 height 10
click at [474, 112] on div at bounding box center [472, 111] width 12 height 11
click at [667, 230] on button "Add drawing" at bounding box center [663, 236] width 43 height 12
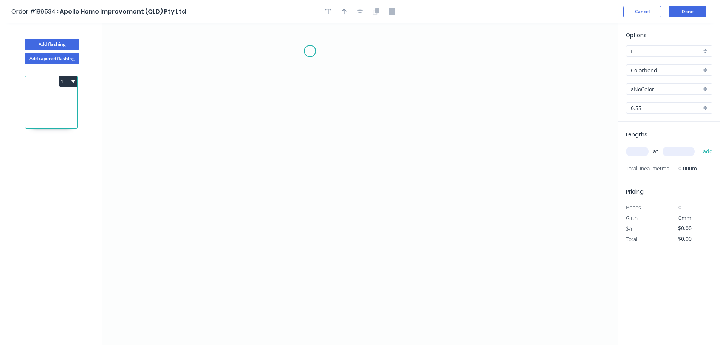
click at [308, 50] on icon "0" at bounding box center [360, 183] width 516 height 321
click at [373, 55] on icon "0" at bounding box center [360, 183] width 516 height 321
click at [376, 102] on icon "0 ?" at bounding box center [360, 183] width 516 height 321
click at [310, 51] on circle at bounding box center [307, 50] width 11 height 11
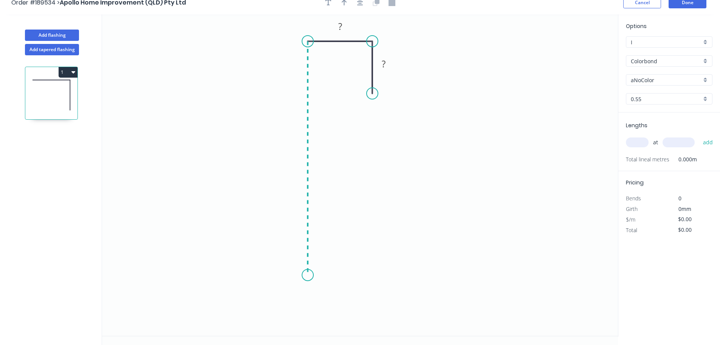
scroll to position [14, 0]
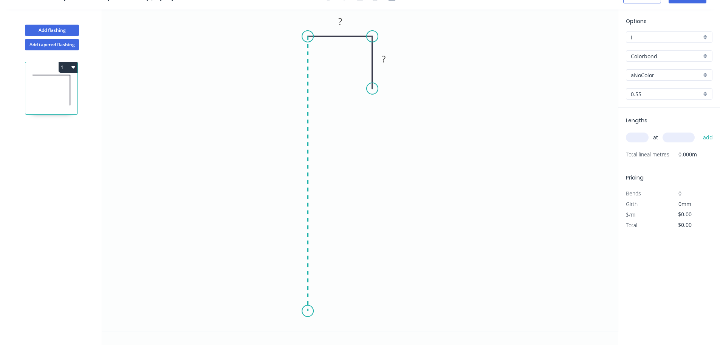
click at [300, 312] on icon "0 ? ?" at bounding box center [360, 169] width 516 height 321
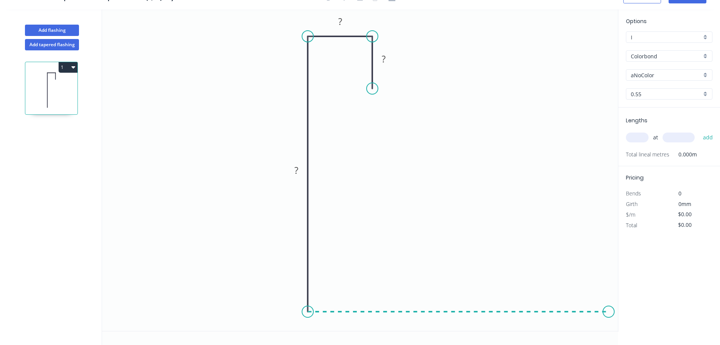
click at [609, 304] on icon "0 ? ? ?" at bounding box center [360, 169] width 516 height 321
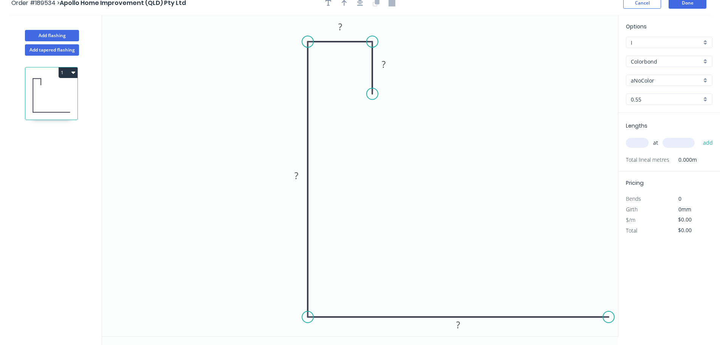
scroll to position [0, 0]
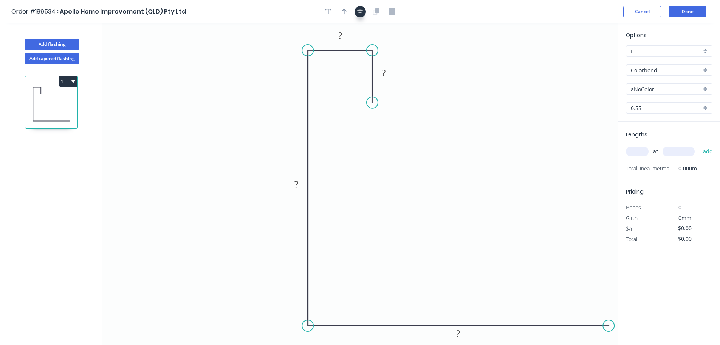
click at [358, 12] on icon "button" at bounding box center [360, 11] width 6 height 7
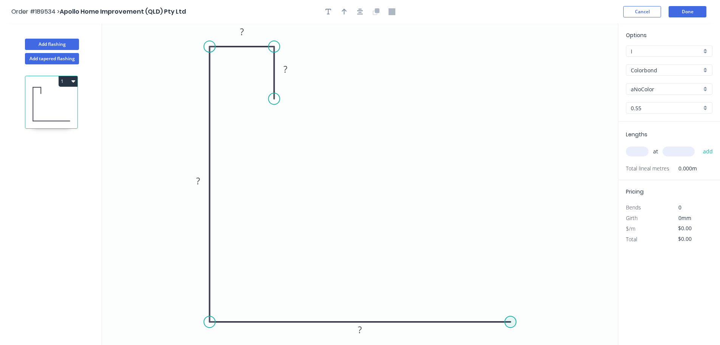
click at [506, 321] on circle at bounding box center [510, 321] width 11 height 11
drag, startPoint x: 509, startPoint y: 323, endPoint x: 587, endPoint y: 329, distance: 78.1
click at [587, 329] on icon "0 ? ? ? ?" at bounding box center [360, 183] width 516 height 321
click at [358, 14] on icon "button" at bounding box center [360, 11] width 6 height 7
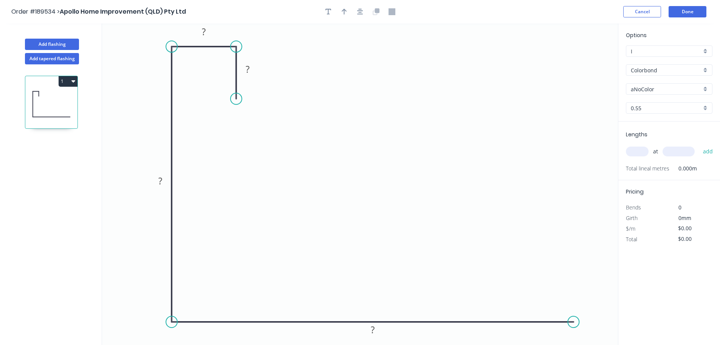
drag, startPoint x: 556, startPoint y: 322, endPoint x: 576, endPoint y: 322, distance: 20.0
click at [576, 322] on circle at bounding box center [573, 321] width 11 height 11
click at [574, 321] on circle at bounding box center [575, 321] width 11 height 11
click at [570, 180] on icon "0 ? ? ? ?" at bounding box center [360, 183] width 516 height 321
click at [506, 195] on icon at bounding box center [541, 187] width 70 height 15
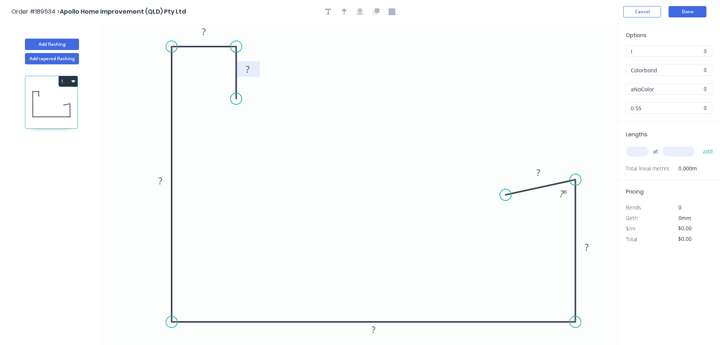
click at [252, 68] on rect at bounding box center [247, 69] width 15 height 11
drag, startPoint x: 363, startPoint y: 11, endPoint x: 348, endPoint y: 15, distance: 15.7
click at [363, 12] on icon "button" at bounding box center [360, 11] width 6 height 7
type input "$14.05"
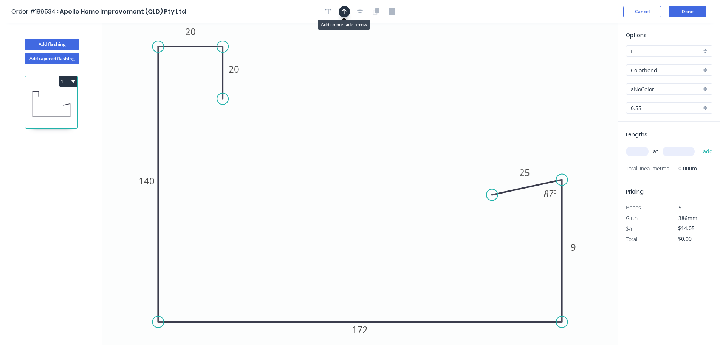
click at [348, 11] on button "button" at bounding box center [344, 11] width 11 height 11
drag, startPoint x: 578, startPoint y: 61, endPoint x: 132, endPoint y: 78, distance: 446.2
click at [174, 79] on icon at bounding box center [177, 73] width 7 height 24
drag, startPoint x: 132, startPoint y: 78, endPoint x: 122, endPoint y: 52, distance: 27.3
click at [122, 52] on icon at bounding box center [117, 47] width 22 height 22
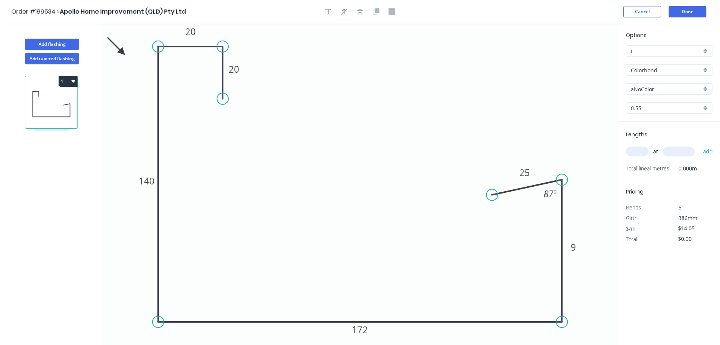
click at [652, 90] on input "aNoColor" at bounding box center [666, 89] width 71 height 8
click at [658, 143] on div "Dover White" at bounding box center [670, 144] width 86 height 13
type input "Dover White"
click at [637, 149] on input "text" at bounding box center [637, 151] width 23 height 10
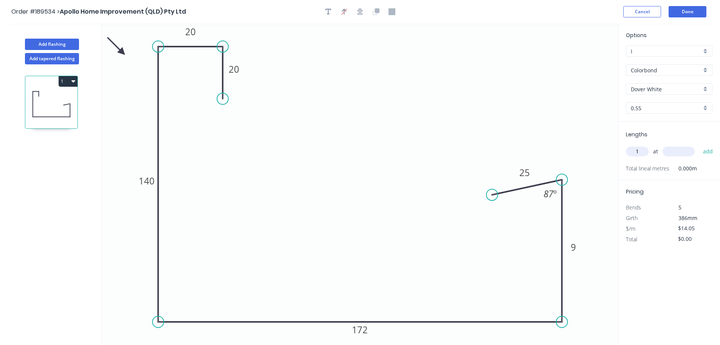
type input "1"
type input "2600"
click at [700, 145] on button "add" at bounding box center [709, 151] width 18 height 13
type input "$36.53"
click at [690, 15] on button "Done" at bounding box center [688, 11] width 38 height 11
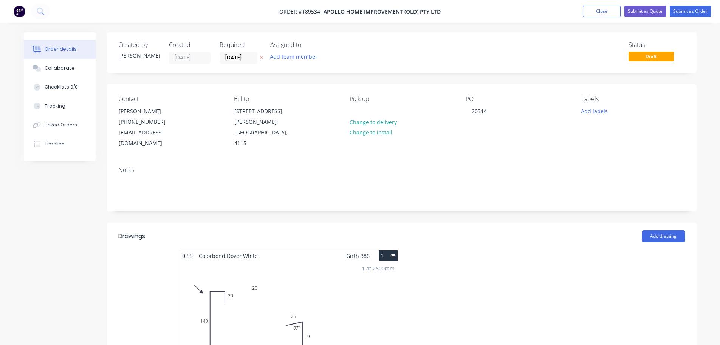
scroll to position [76, 0]
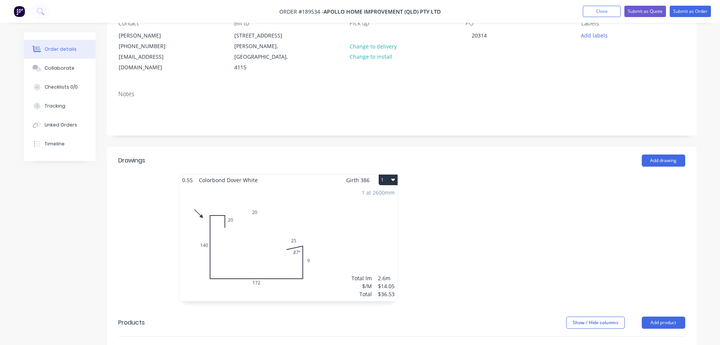
click at [378, 219] on div "1 at 2600mm Total lm $/M Total 2.6m $14.05 $36.53" at bounding box center [288, 242] width 219 height 115
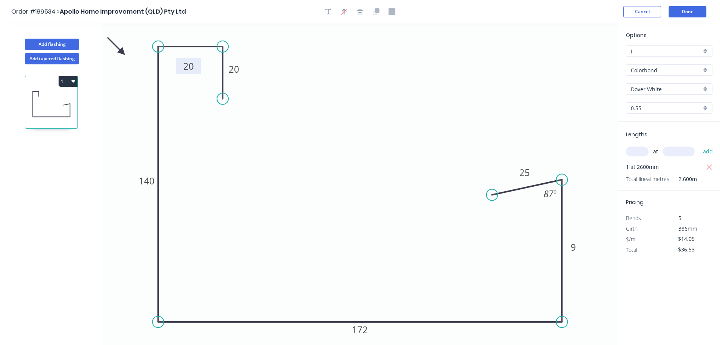
drag, startPoint x: 346, startPoint y: 41, endPoint x: 194, endPoint y: 72, distance: 155.1
click at [194, 72] on rect at bounding box center [188, 66] width 25 height 16
click at [683, 9] on button "Done" at bounding box center [688, 11] width 38 height 11
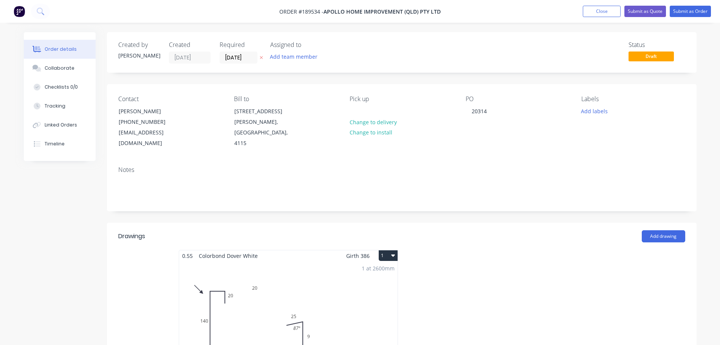
click at [319, 273] on div "1 at 2600mm Total lm $/M Total 2.6m $14.05 $36.53" at bounding box center [288, 318] width 219 height 115
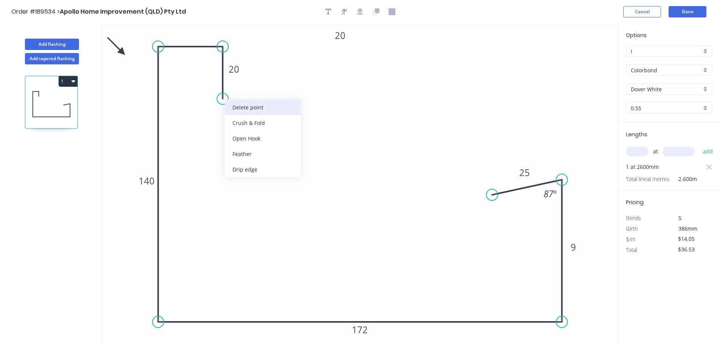
click at [251, 110] on div "Delete point" at bounding box center [263, 107] width 76 height 16
type input "$0.00"
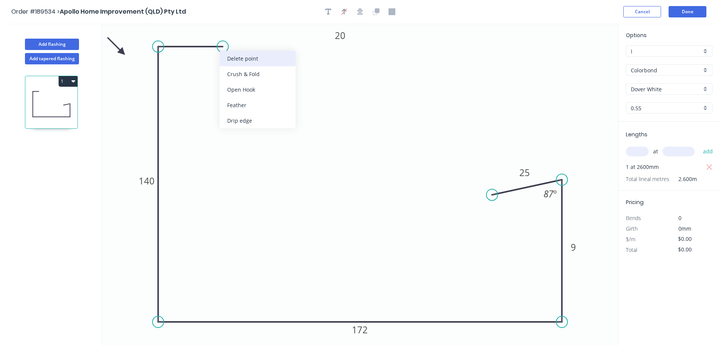
click at [236, 57] on div "Delete point" at bounding box center [258, 59] width 76 height 16
click at [162, 47] on circle at bounding box center [157, 46] width 11 height 11
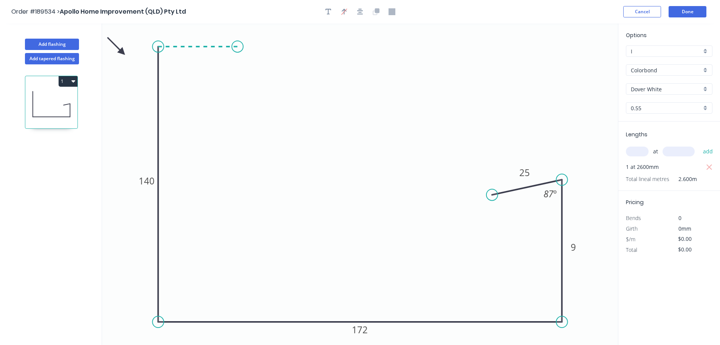
click at [237, 48] on icon "0 140 172 9 25 87 º" at bounding box center [360, 183] width 516 height 321
type input "$13.29"
type input "$34.55"
type input "$0.00"
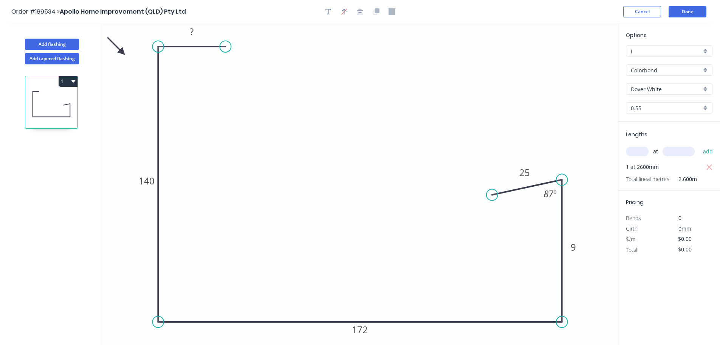
drag, startPoint x: 238, startPoint y: 45, endPoint x: 225, endPoint y: 47, distance: 12.6
click at [225, 47] on circle at bounding box center [225, 46] width 11 height 11
click at [222, 97] on icon "0 ? 140 172 9 25 87 º" at bounding box center [360, 183] width 516 height 321
click at [196, 36] on rect at bounding box center [191, 32] width 15 height 11
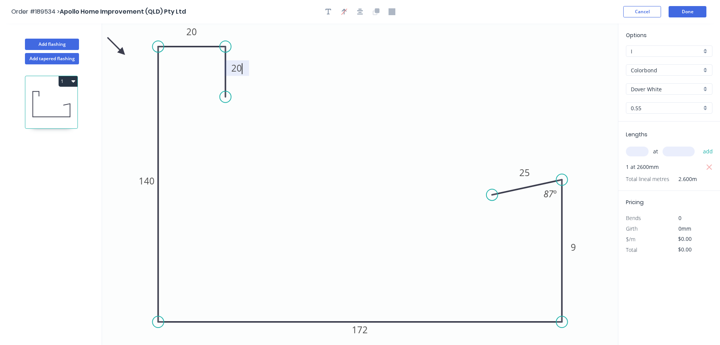
click at [694, 19] on header "Order #189534 > Apollo Home Improvement (QLD) Pty Ltd Cancel Done" at bounding box center [360, 11] width 720 height 23
type input "$14.05"
type input "$36.53"
click at [695, 13] on button "Done" at bounding box center [688, 11] width 38 height 11
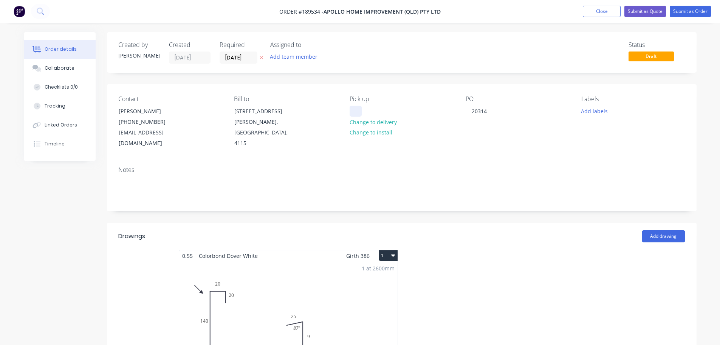
click at [360, 111] on div at bounding box center [356, 111] width 12 height 11
click at [690, 13] on button "Submit as Order" at bounding box center [690, 11] width 41 height 11
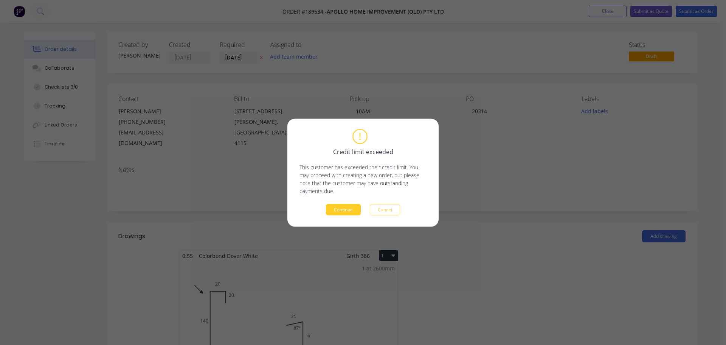
click at [340, 211] on button "Continue" at bounding box center [343, 208] width 35 height 11
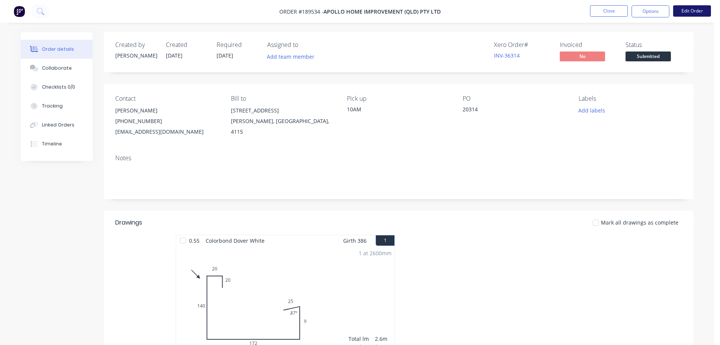
click at [683, 11] on button "Edit Order" at bounding box center [693, 10] width 38 height 11
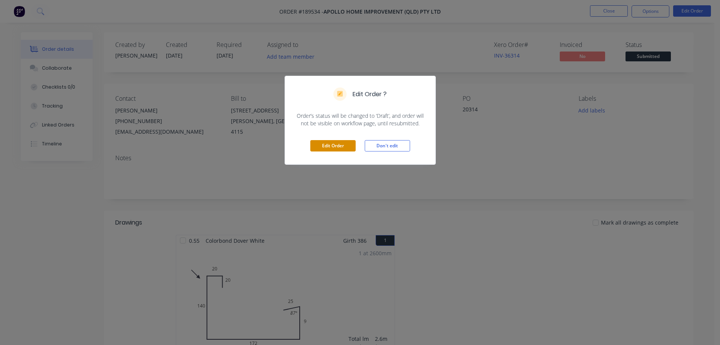
click at [333, 147] on button "Edit Order" at bounding box center [332, 145] width 45 height 11
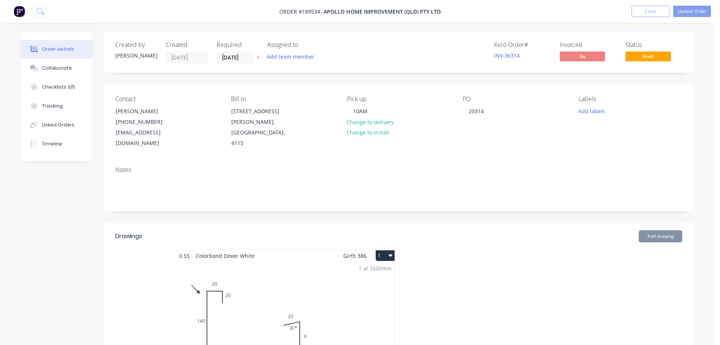
click at [355, 307] on div "1 at 2600mm Total lm $/M Total 2.6m $14.05 $36.53" at bounding box center [285, 318] width 219 height 115
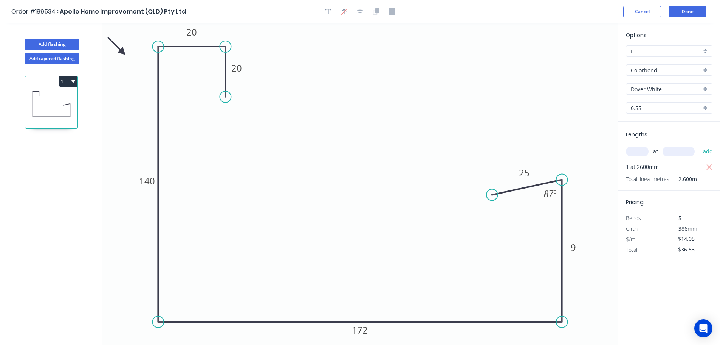
click at [668, 114] on div "Options I I Colorbond Colorbond Colorbond (Premium) Colorbond Coolmax Colorbond…" at bounding box center [670, 76] width 102 height 90
click at [668, 110] on input "0.55" at bounding box center [666, 108] width 71 height 8
click at [667, 133] on div "1.0" at bounding box center [670, 135] width 86 height 13
type input "1.0"
type input "$24.05"
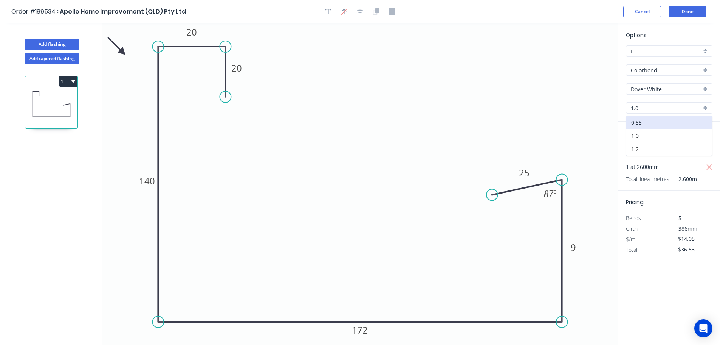
type input "$62.53"
click at [690, 11] on button "Done" at bounding box center [688, 11] width 38 height 11
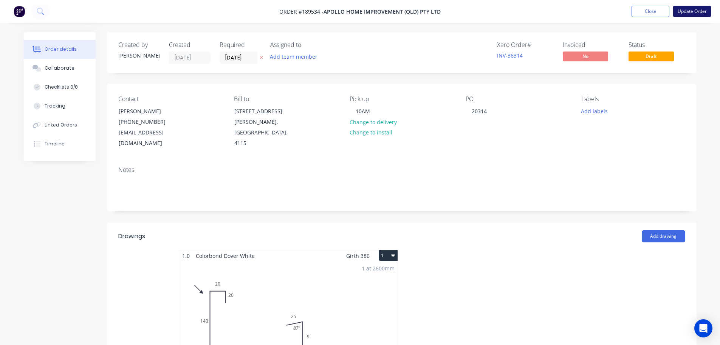
click at [680, 9] on button "Update Order" at bounding box center [693, 11] width 38 height 11
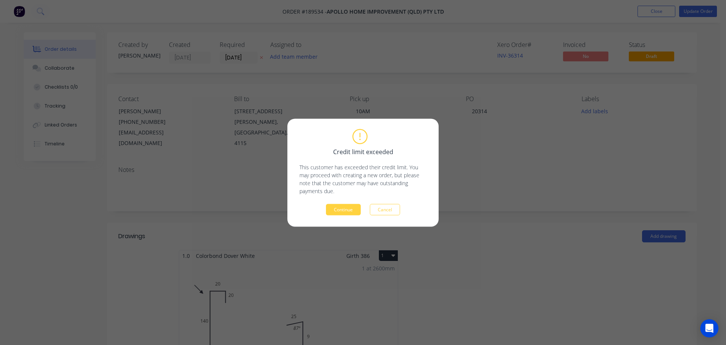
click at [350, 215] on div "Credit limit exceeded This customer has exceeded their credit limit. You may pr…" at bounding box center [362, 172] width 151 height 108
click at [350, 212] on button "Continue" at bounding box center [343, 208] width 35 height 11
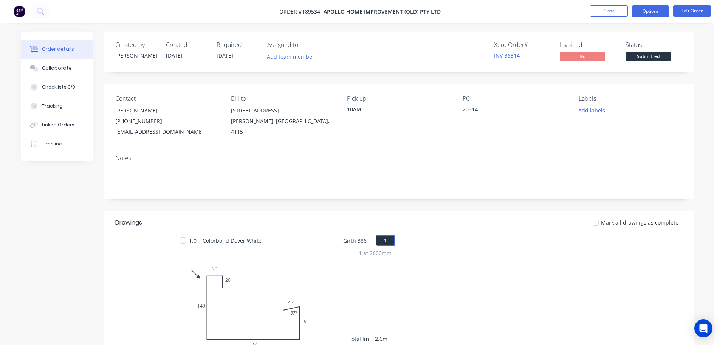
click at [648, 11] on button "Options" at bounding box center [651, 11] width 38 height 12
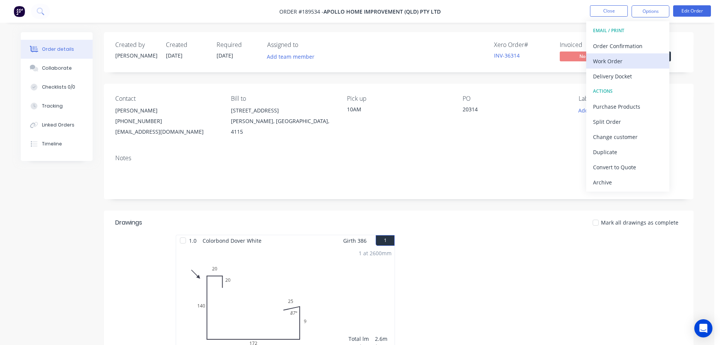
click at [625, 62] on div "Work Order" at bounding box center [628, 61] width 70 height 11
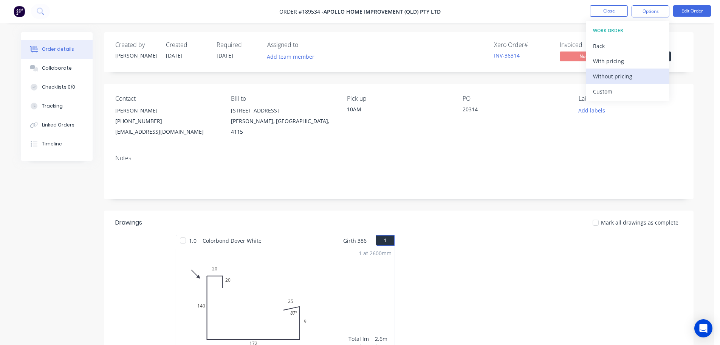
click at [624, 71] on div "Without pricing" at bounding box center [628, 76] width 70 height 11
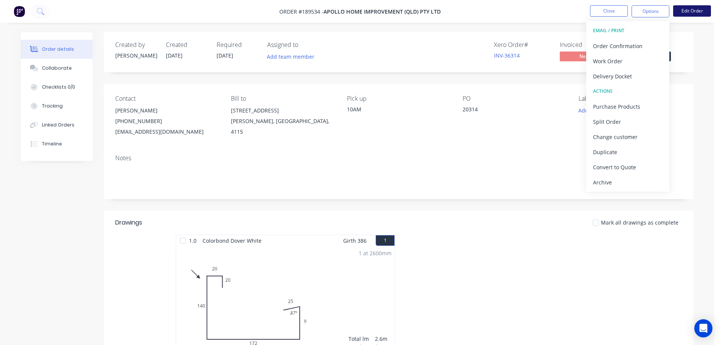
click at [680, 13] on button "Edit Order" at bounding box center [693, 10] width 38 height 11
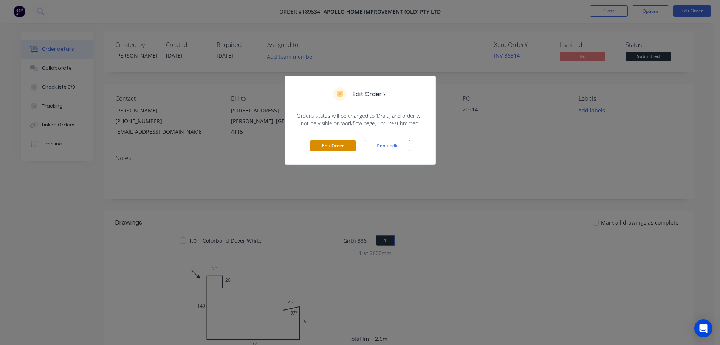
click at [324, 151] on button "Edit Order" at bounding box center [332, 145] width 45 height 11
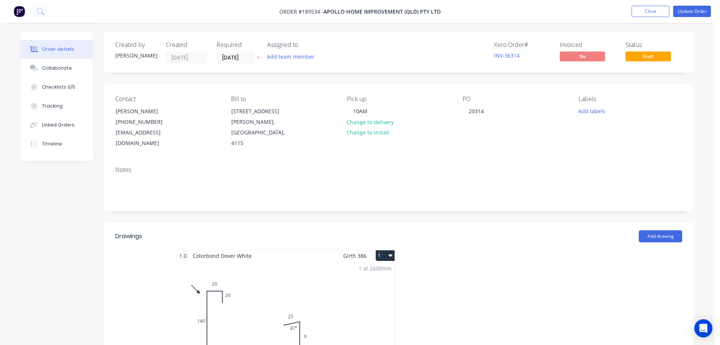
click at [348, 298] on div "1 at 2600mm Total lm $/M Total 2.6m $24.05 $62.53" at bounding box center [285, 318] width 219 height 115
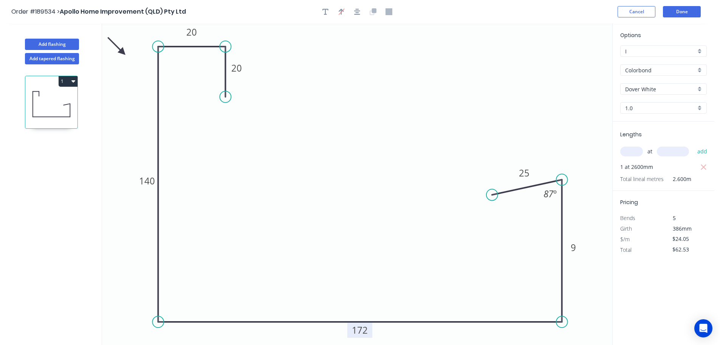
click at [365, 331] on tspan "172" at bounding box center [360, 329] width 16 height 12
click at [578, 246] on rect at bounding box center [573, 247] width 15 height 11
type input "$32.29"
type input "$83.95"
click at [697, 8] on button "Done" at bounding box center [682, 11] width 38 height 11
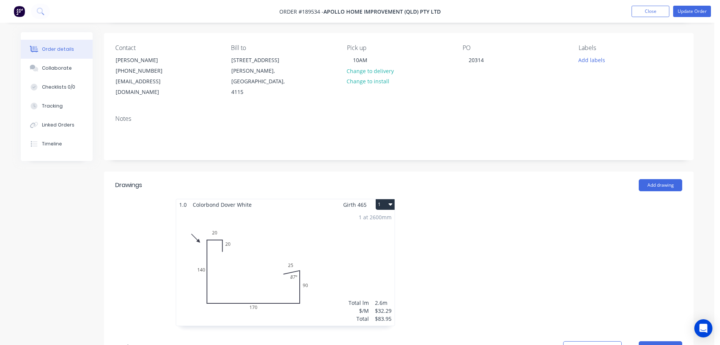
scroll to position [38, 0]
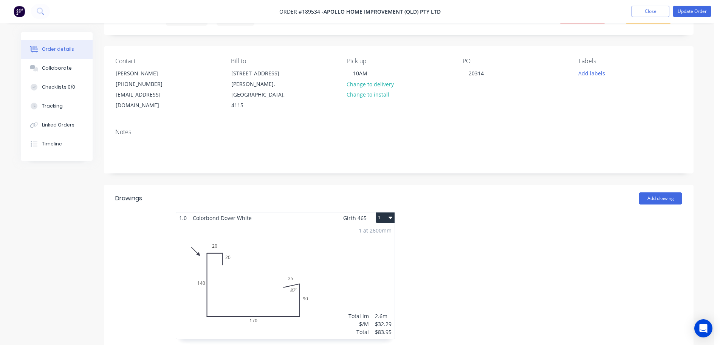
click at [708, 3] on nav "Order #189534 - Apollo Home Improvement (QLD) Pty Ltd Add product Close Update …" at bounding box center [360, 11] width 720 height 23
click at [705, 7] on button "Update Order" at bounding box center [693, 11] width 38 height 11
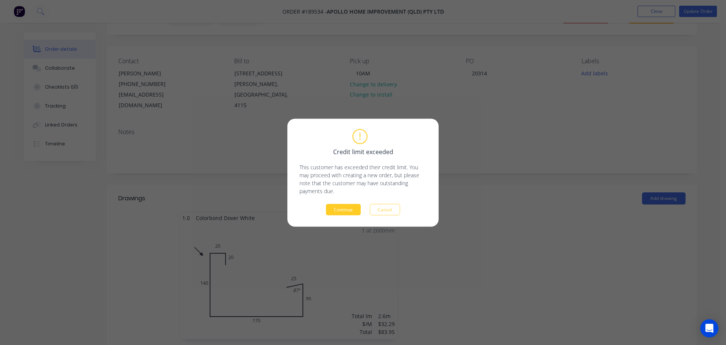
click at [337, 212] on button "Continue" at bounding box center [343, 208] width 35 height 11
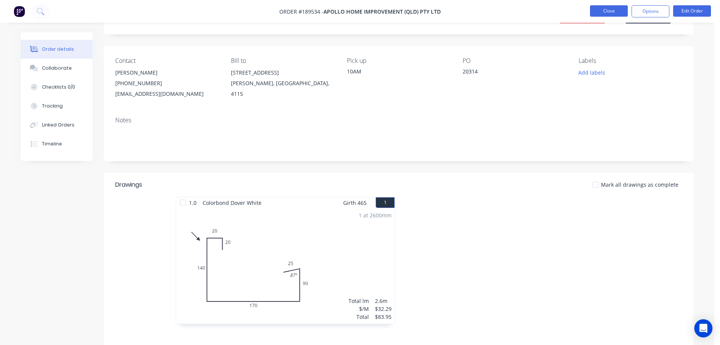
click at [606, 8] on button "Close" at bounding box center [609, 10] width 38 height 11
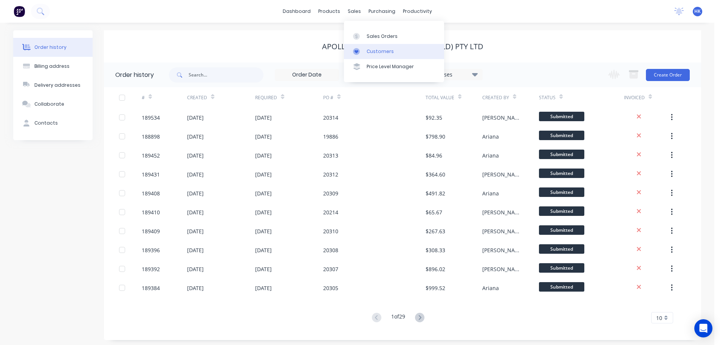
click at [373, 35] on div "Sales Orders" at bounding box center [382, 36] width 31 height 7
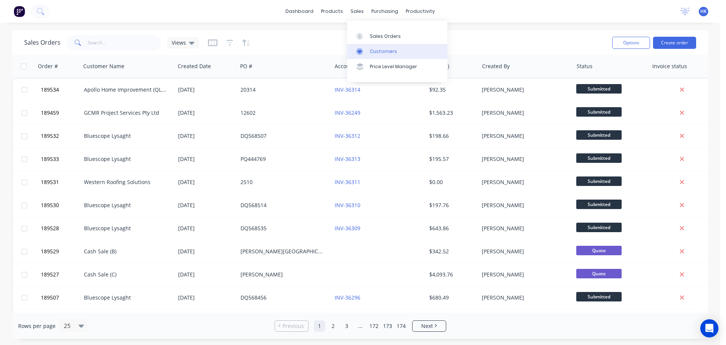
click at [369, 48] on link "Customers" at bounding box center [397, 51] width 100 height 15
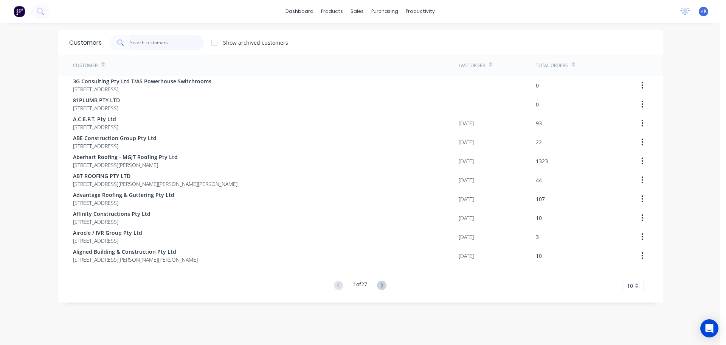
click at [161, 45] on input "text" at bounding box center [167, 42] width 74 height 15
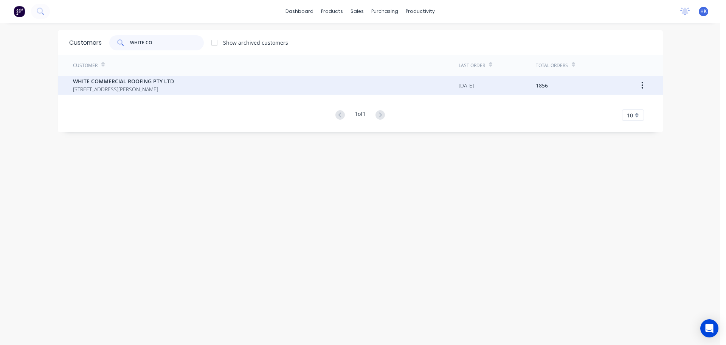
type input "WHITE CO"
click at [174, 86] on span "57 Dewar Drive LOGANHOLME Queensland Australia 4129" at bounding box center [123, 89] width 101 height 8
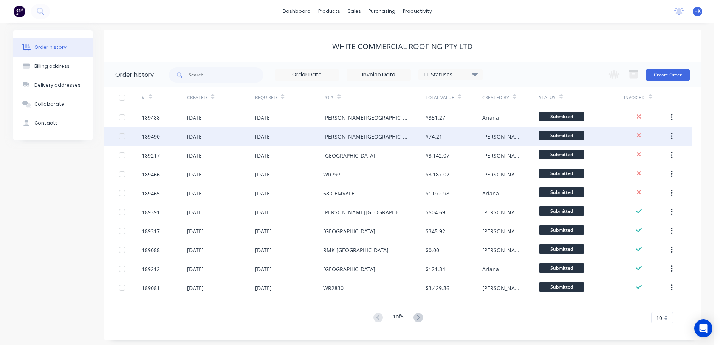
click at [297, 137] on div "12 Aug 2025" at bounding box center [289, 136] width 68 height 19
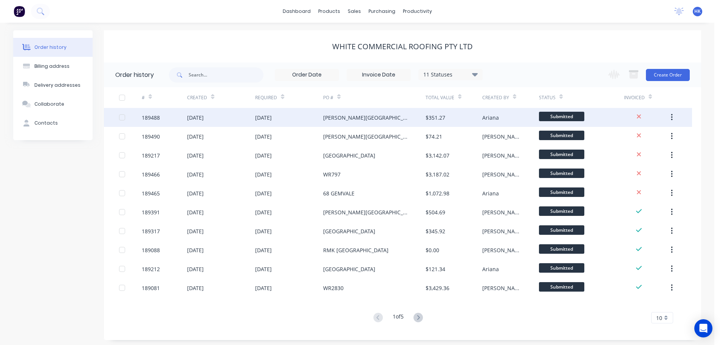
click at [309, 117] on div "12 Aug 2025" at bounding box center [289, 117] width 68 height 19
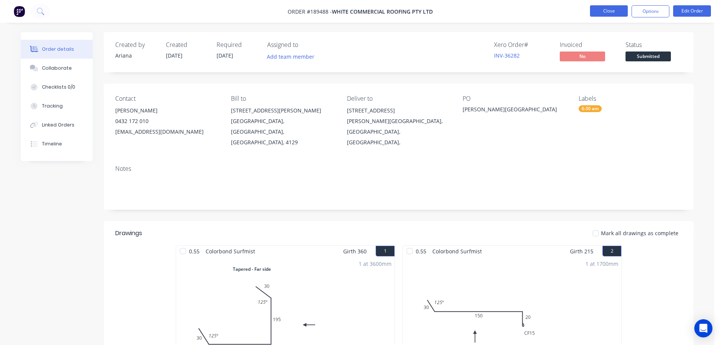
click at [613, 11] on button "Close" at bounding box center [609, 10] width 38 height 11
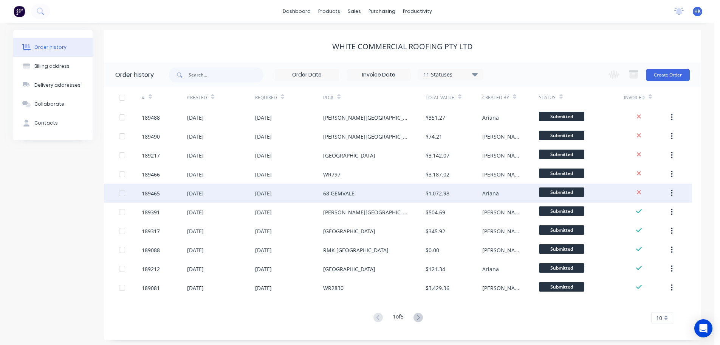
click at [392, 195] on div "68 GEMVALE" at bounding box center [374, 192] width 102 height 19
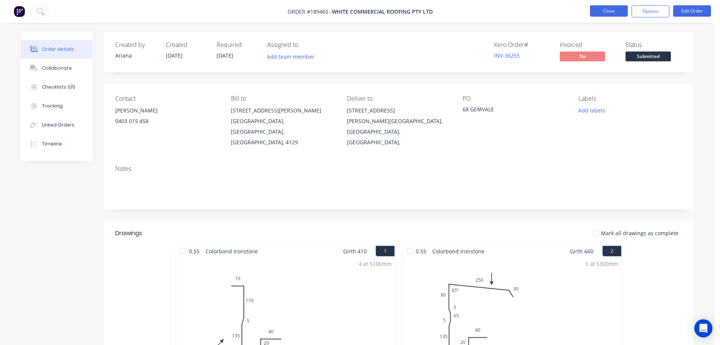
click at [610, 13] on button "Close" at bounding box center [609, 10] width 38 height 11
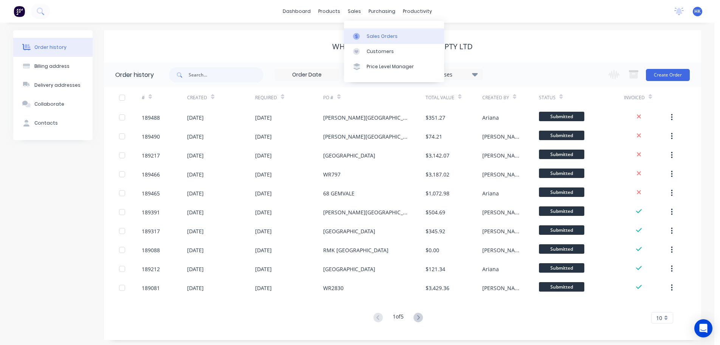
click at [371, 36] on div "Sales Orders" at bounding box center [382, 36] width 31 height 7
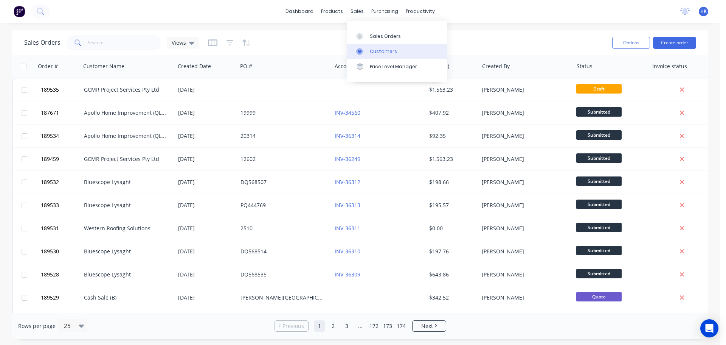
click at [386, 51] on div "Customers" at bounding box center [383, 51] width 27 height 7
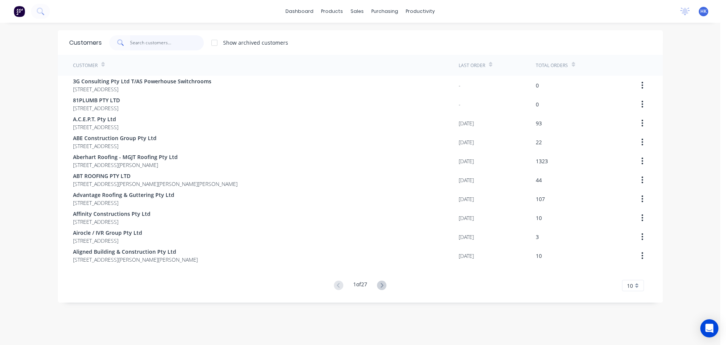
click at [162, 43] on input "text" at bounding box center [167, 42] width 74 height 15
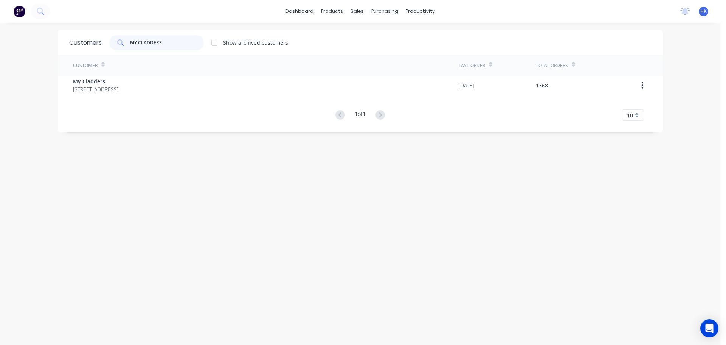
type input "MY CLADDERS"
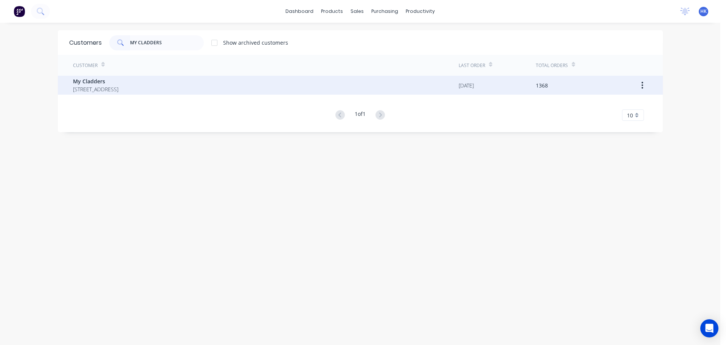
click at [118, 88] on span "PO BOX 4243 SPRINGFIELD Queensland Australia 4300" at bounding box center [95, 89] width 45 height 8
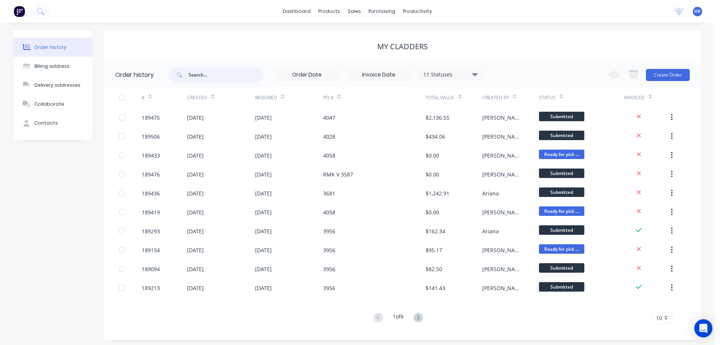
click at [203, 71] on input "text" at bounding box center [226, 74] width 75 height 15
type input "3433"
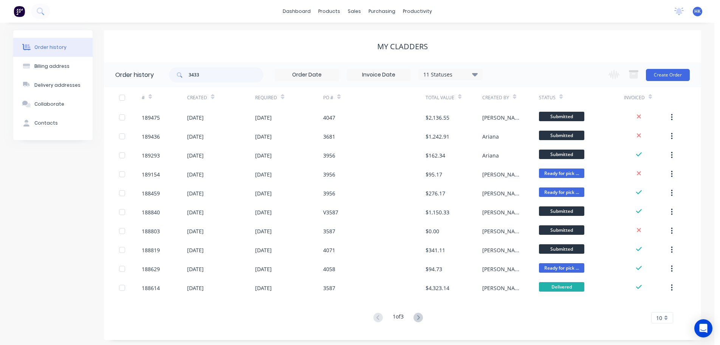
click at [445, 79] on div "11 Statuses Invoice Status Invoiced Not Invoiced Partial Order Status All Archi…" at bounding box center [451, 74] width 64 height 11
click at [450, 71] on div "11 Statuses" at bounding box center [451, 74] width 64 height 8
click at [513, 161] on label at bounding box center [513, 161] width 0 height 0
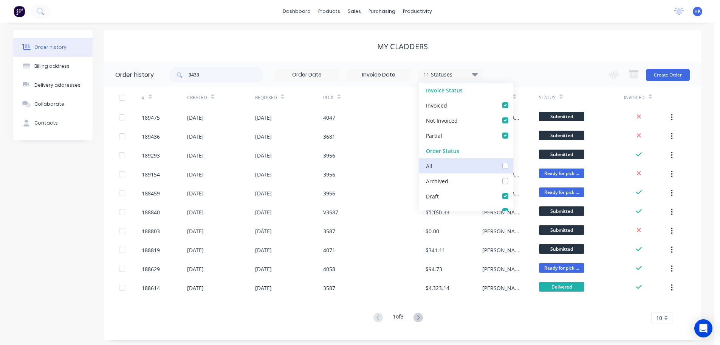
click at [513, 164] on input "checkbox" at bounding box center [516, 164] width 6 height 7
checkbox input "true"
click at [225, 78] on input "3433" at bounding box center [226, 74] width 75 height 15
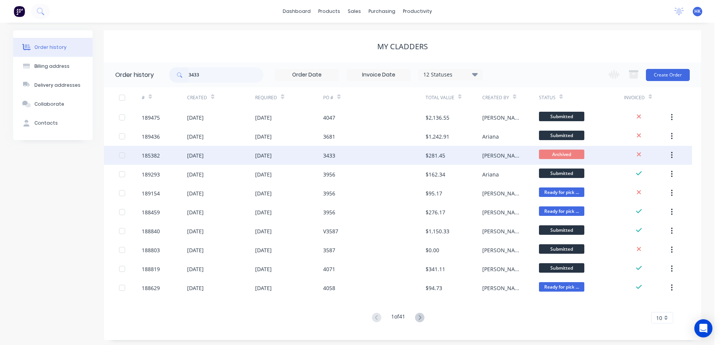
click at [281, 147] on div "15 Aug 2025" at bounding box center [289, 155] width 68 height 19
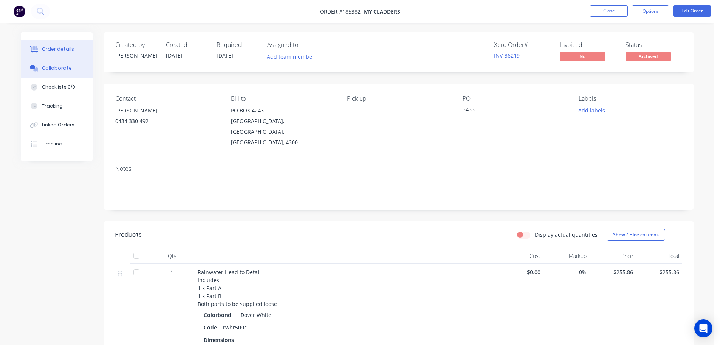
click at [67, 70] on div "Collaborate" at bounding box center [57, 68] width 30 height 7
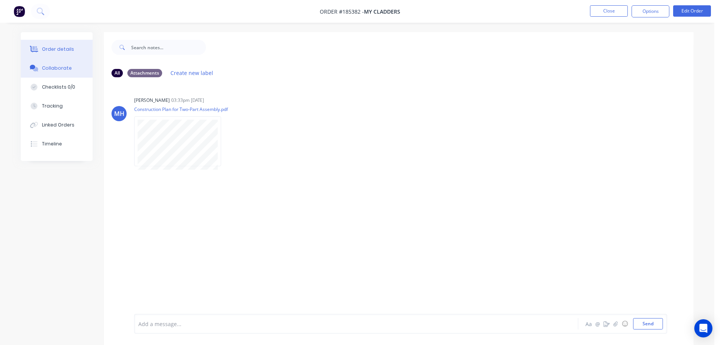
click at [66, 50] on div "Order details" at bounding box center [58, 49] width 32 height 7
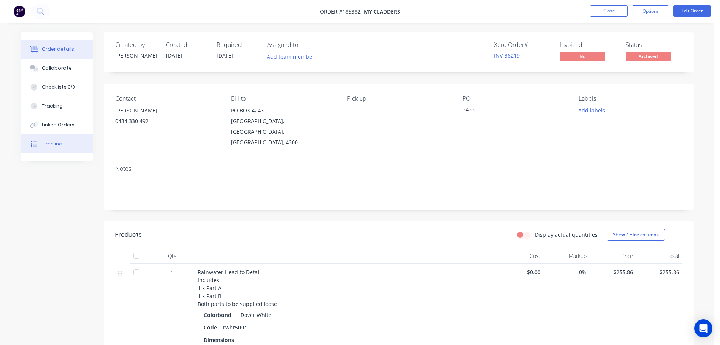
click at [31, 144] on icon at bounding box center [31, 144] width 1 height 6
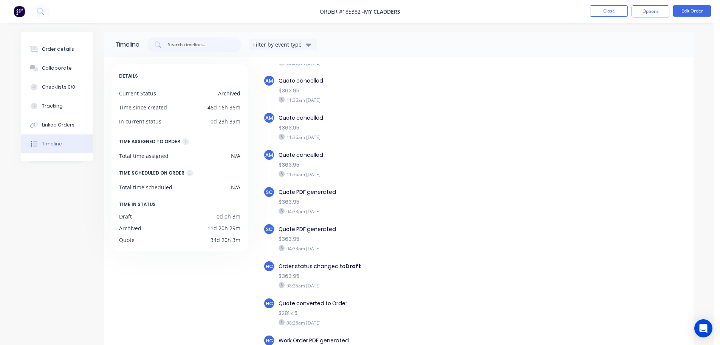
scroll to position [171, 0]
click at [615, 11] on button "Close" at bounding box center [609, 10] width 38 height 11
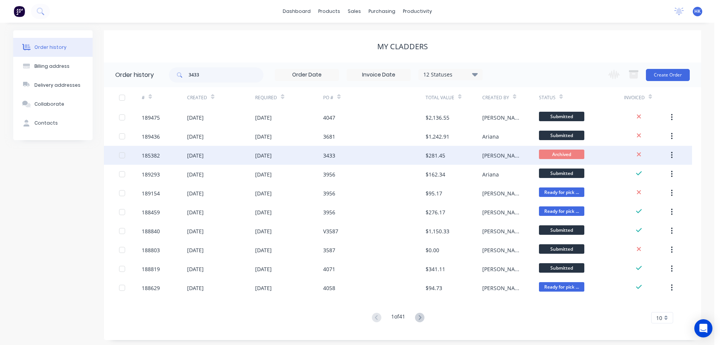
click at [314, 157] on div "15 Aug 2025" at bounding box center [289, 155] width 68 height 19
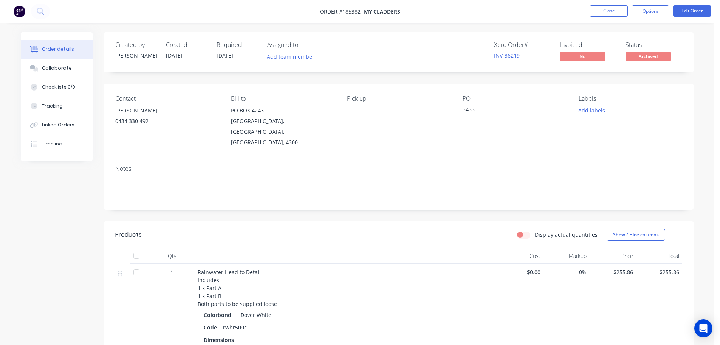
drag, startPoint x: 216, startPoint y: 56, endPoint x: 242, endPoint y: 58, distance: 26.2
click at [242, 58] on div "Created by Michael Created 11/08/25 Required 15/08/25 Assigned to Add team memb…" at bounding box center [229, 52] width 228 height 22
click at [225, 56] on span "15/08/25" at bounding box center [225, 55] width 17 height 7
click at [214, 55] on div "Created by Michael Created 11/08/25 Required 15/08/25 Assigned to Add team memb…" at bounding box center [229, 52] width 228 height 22
click at [604, 14] on button "Close" at bounding box center [609, 10] width 38 height 11
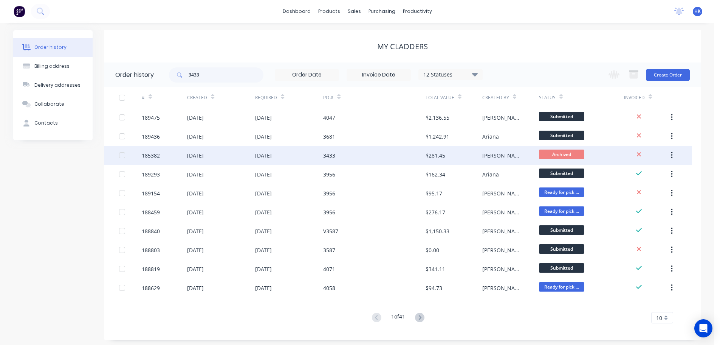
click at [389, 157] on div "3433" at bounding box center [374, 155] width 102 height 19
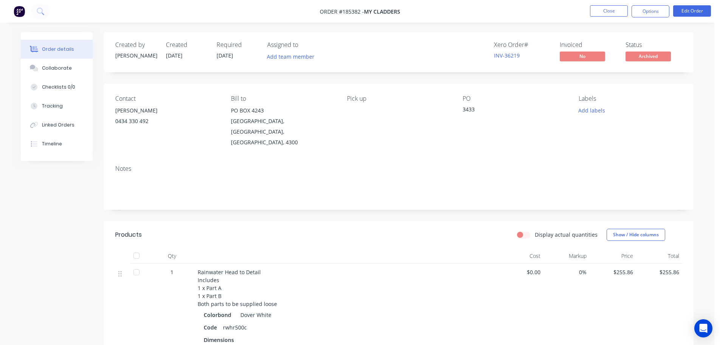
click at [647, 57] on span "Archived" at bounding box center [648, 55] width 45 height 9
click at [648, 54] on span "Archived" at bounding box center [648, 55] width 45 height 9
click at [654, 54] on span "Archived" at bounding box center [648, 55] width 45 height 9
click at [652, 53] on span "Archived" at bounding box center [648, 55] width 45 height 9
click at [595, 7] on button "Close" at bounding box center [609, 10] width 38 height 11
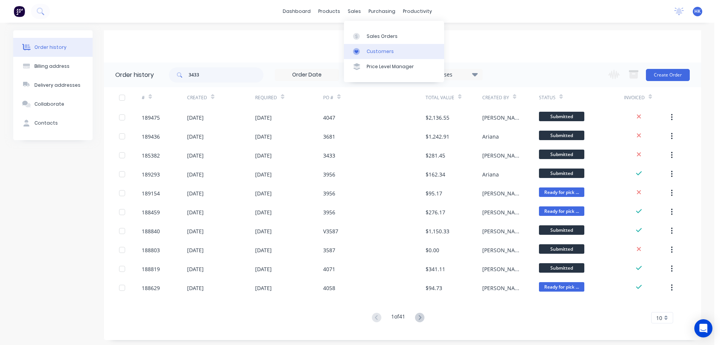
click at [374, 45] on link "Customers" at bounding box center [394, 51] width 100 height 15
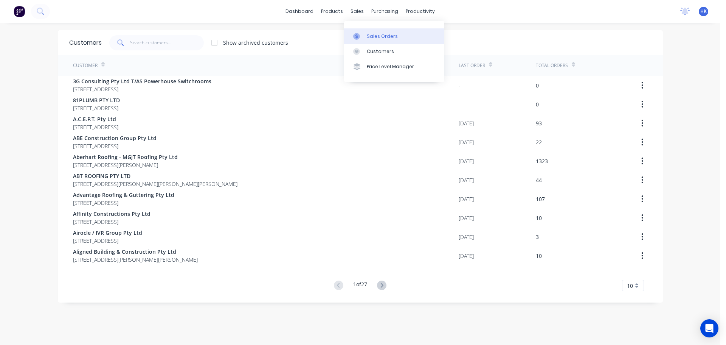
click at [366, 35] on link "Sales Orders" at bounding box center [394, 35] width 100 height 15
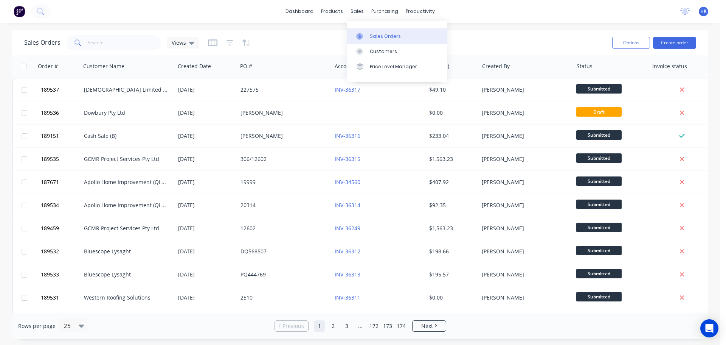
click at [377, 34] on div "Sales Orders" at bounding box center [385, 36] width 31 height 7
